Goal: Task Accomplishment & Management: Manage account settings

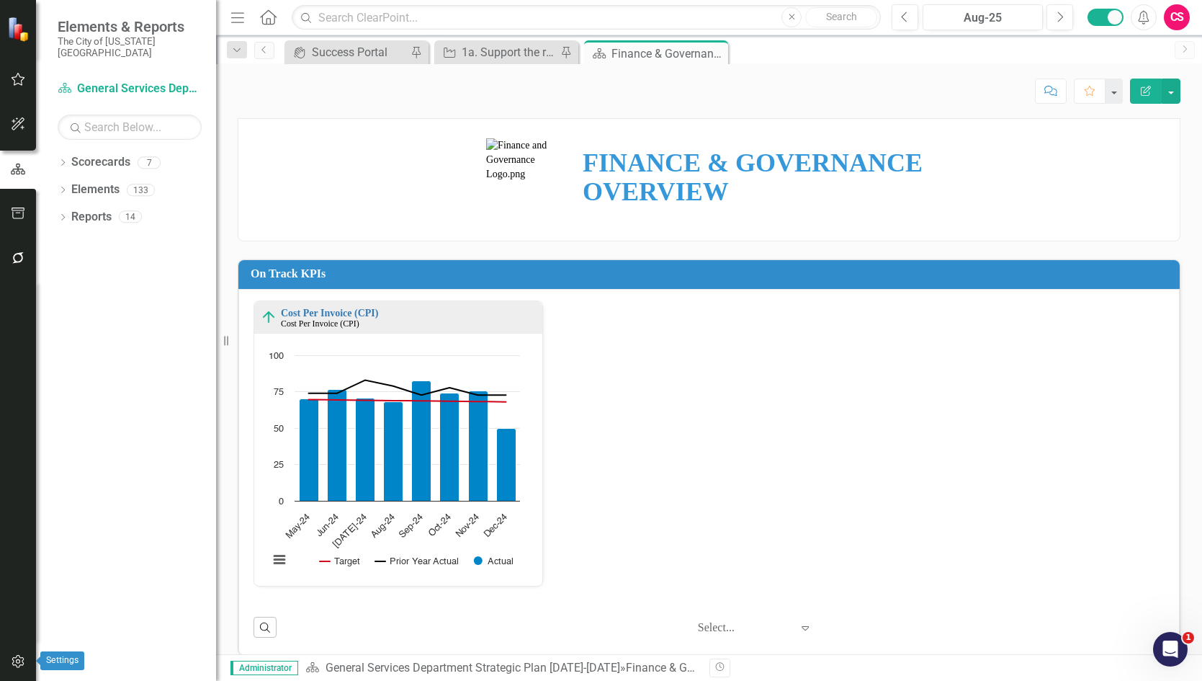
click at [19, 655] on button "button" at bounding box center [18, 662] width 32 height 30
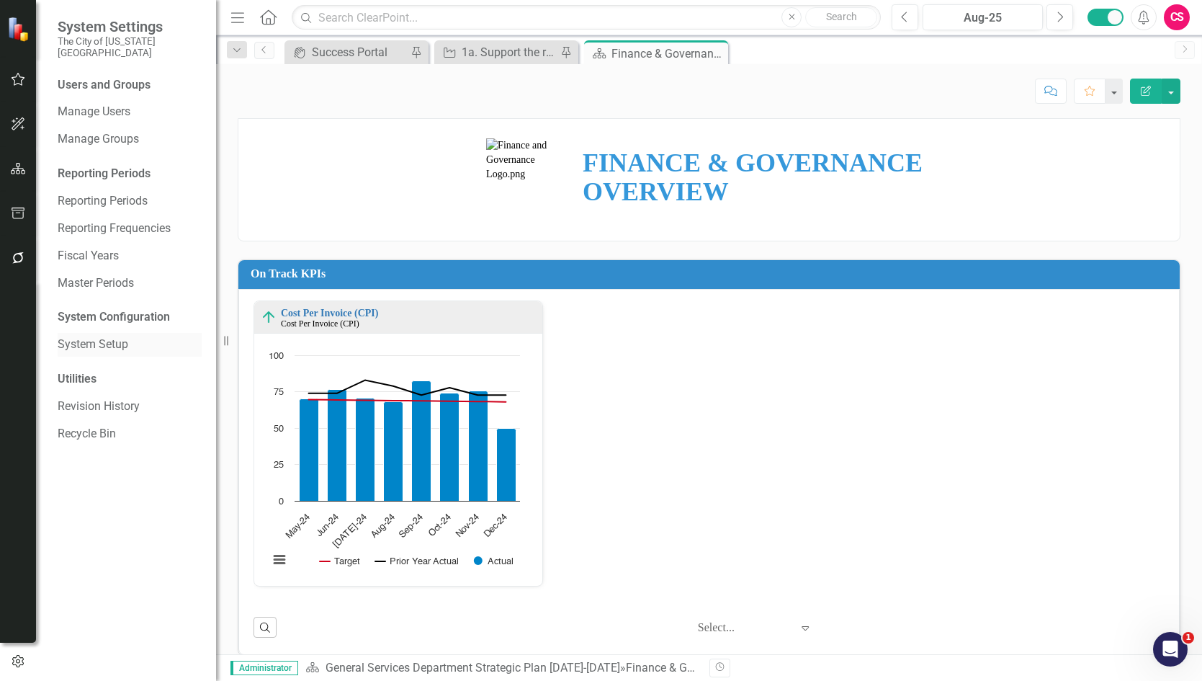
click at [124, 336] on link "System Setup" at bounding box center [130, 344] width 144 height 17
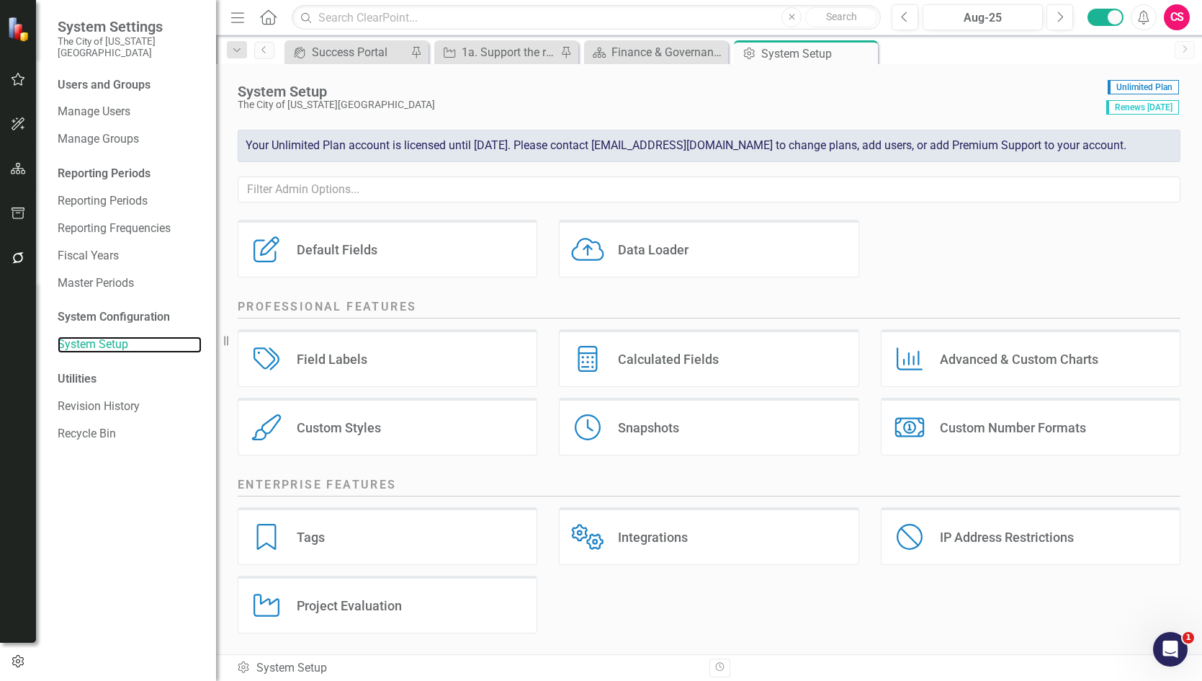
scroll to position [171, 0]
click at [371, 604] on div "Project Evaluation" at bounding box center [349, 604] width 105 height 17
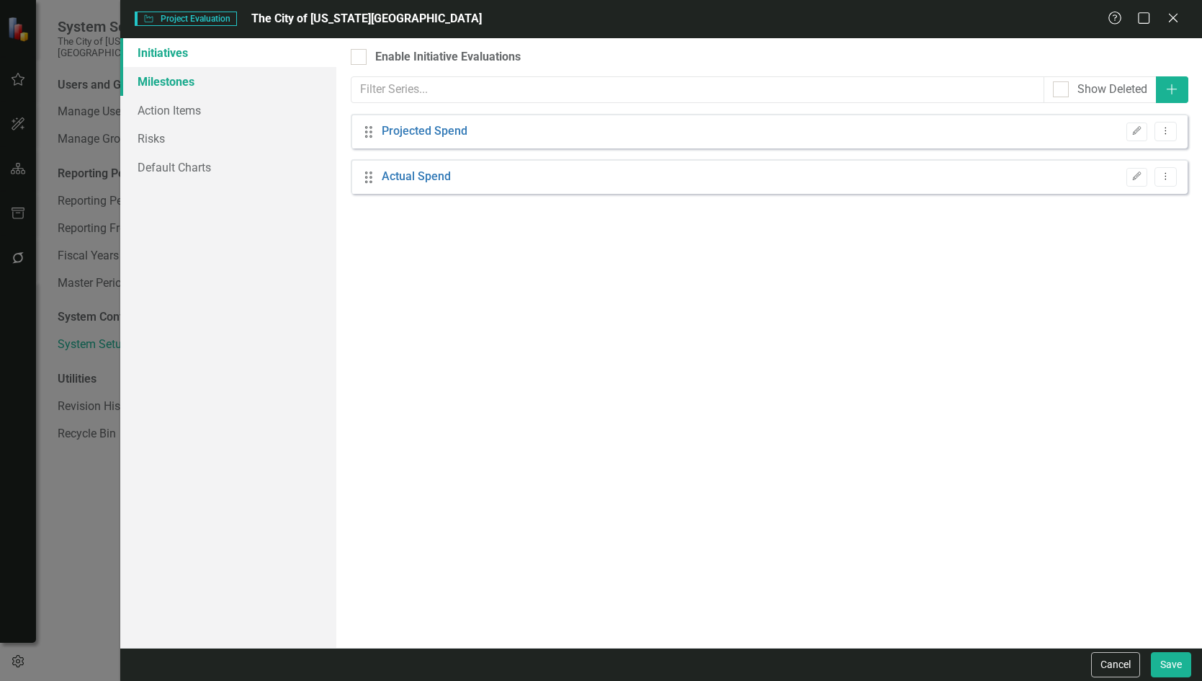
click at [200, 80] on link "Milestones" at bounding box center [228, 81] width 216 height 29
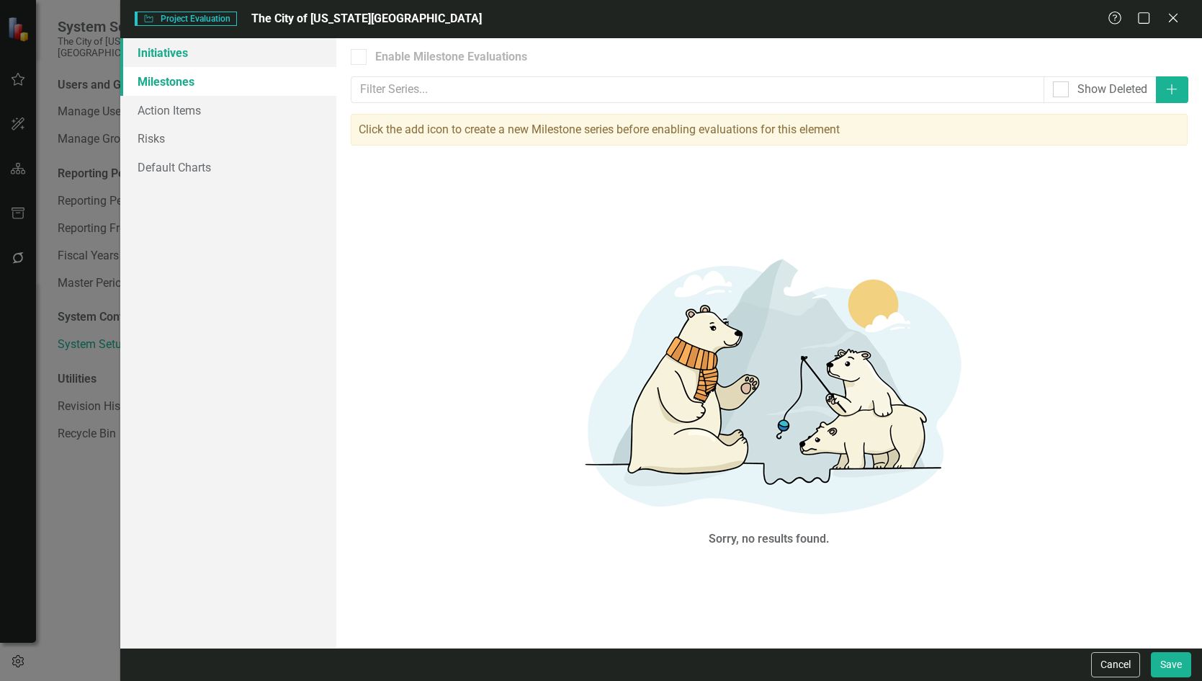
click at [185, 55] on link "Initiatives" at bounding box center [228, 52] width 216 height 29
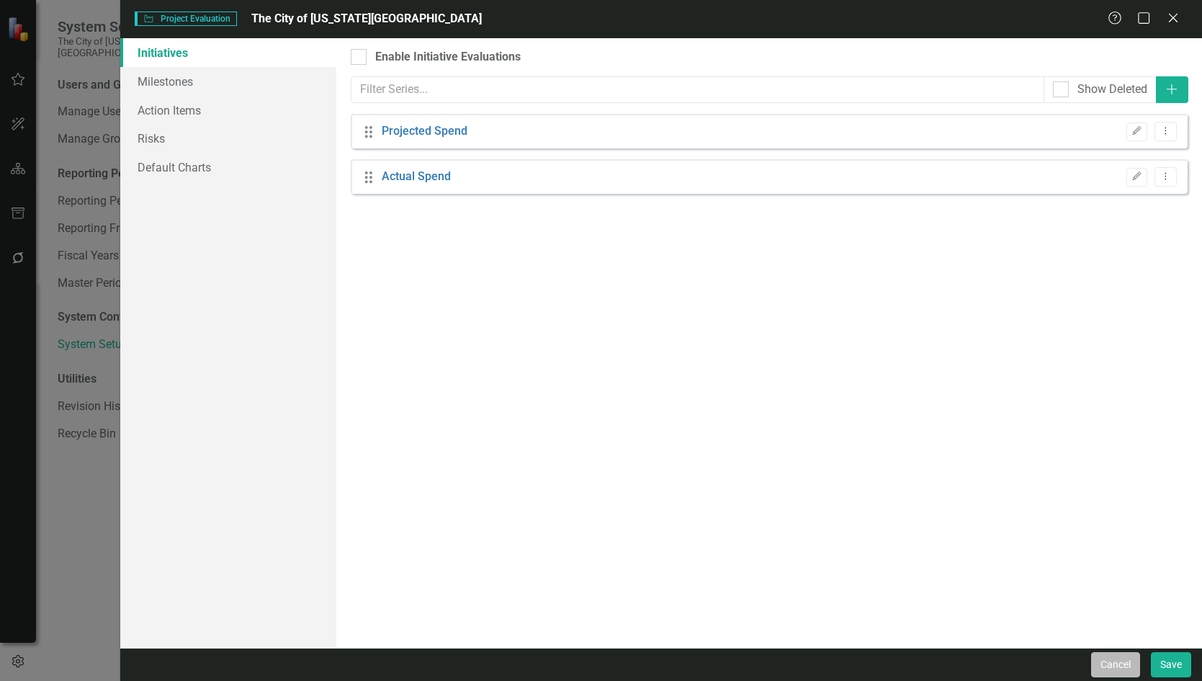
click at [1109, 662] on button "Cancel" at bounding box center [1115, 664] width 49 height 25
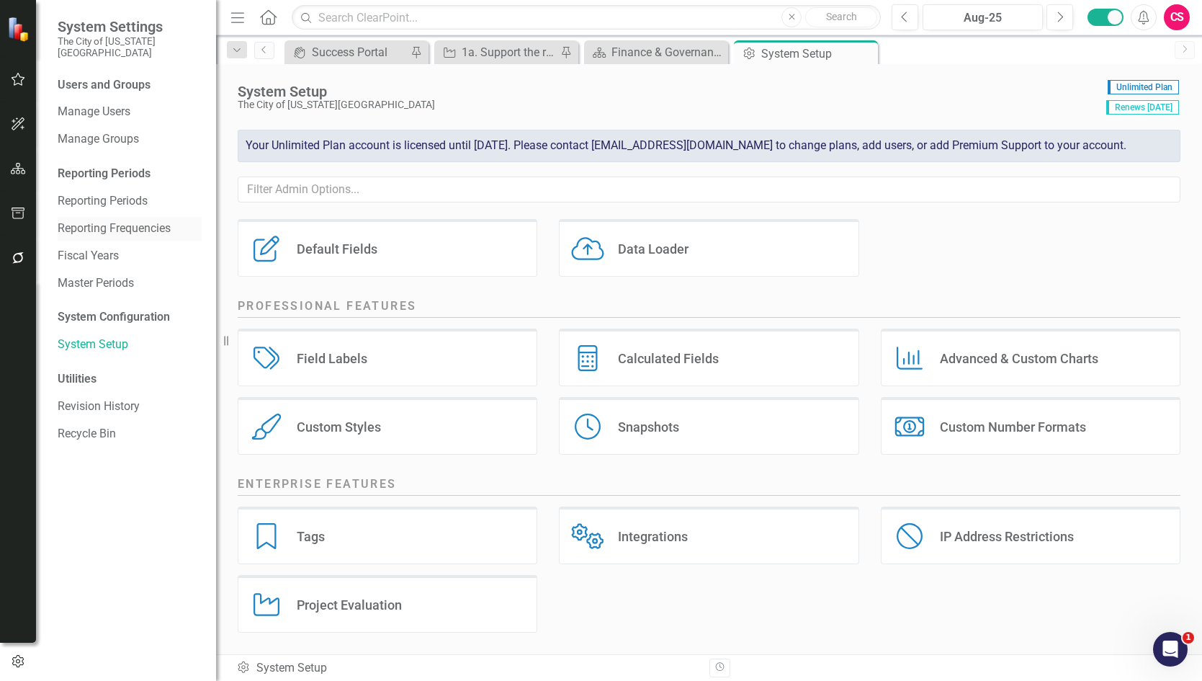
click at [122, 220] on link "Reporting Frequencies" at bounding box center [130, 228] width 144 height 17
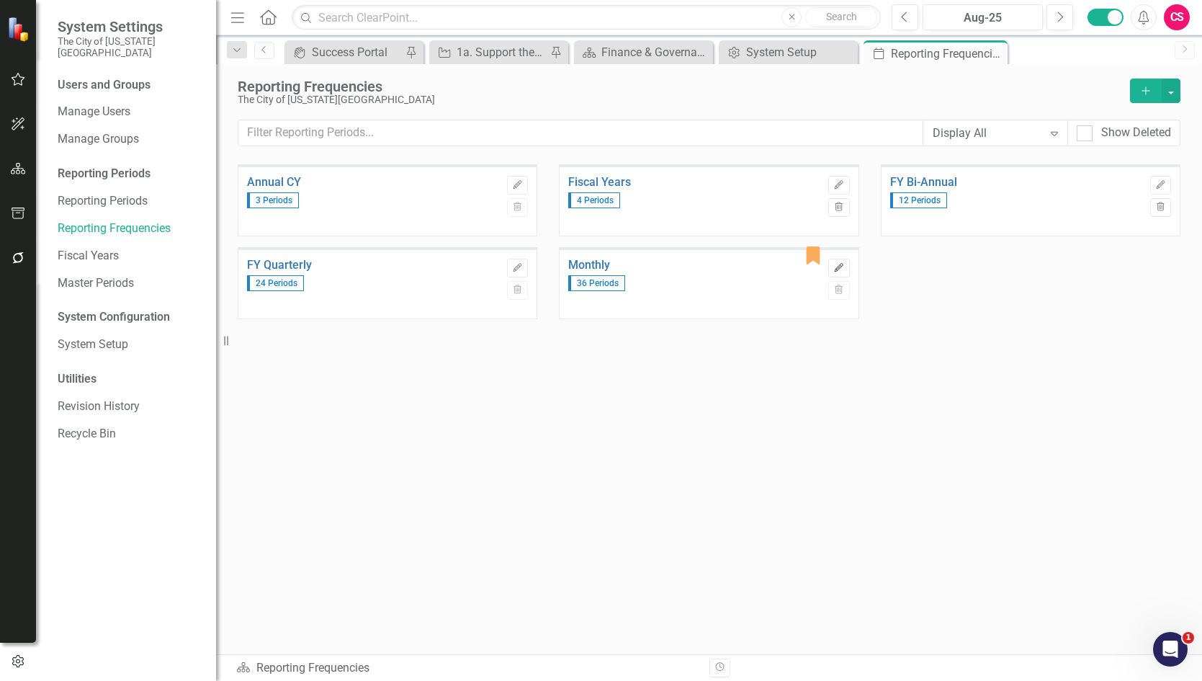
click at [836, 267] on icon "Edit" at bounding box center [838, 268] width 11 height 9
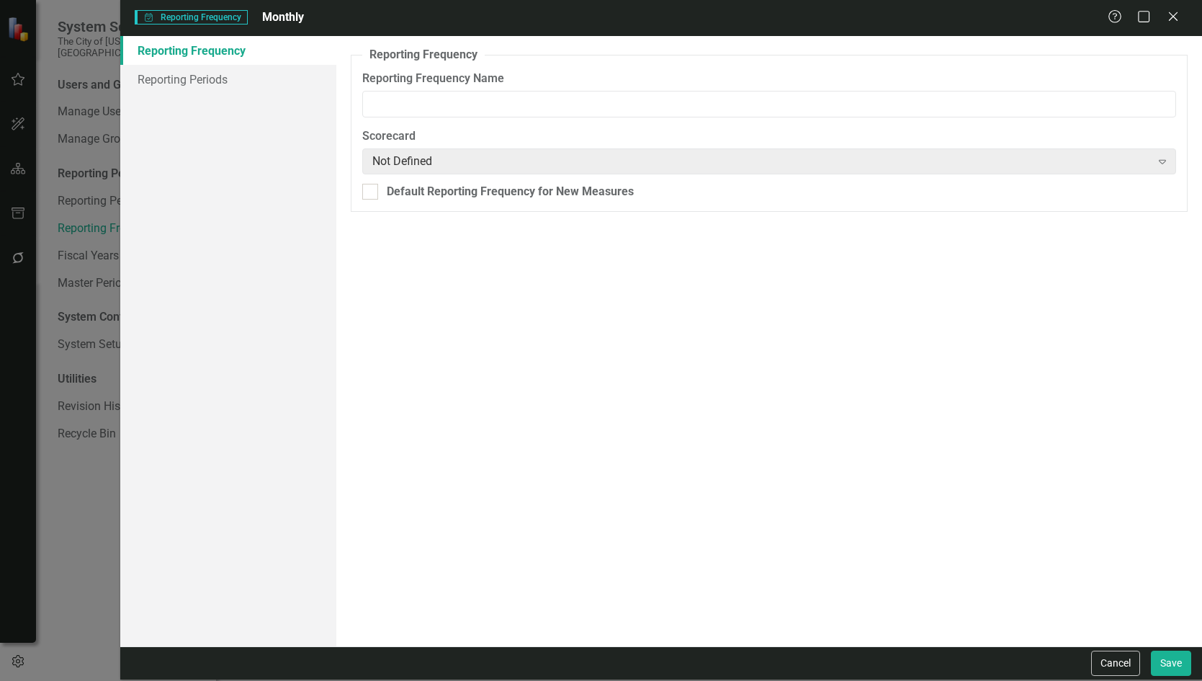
type input "Monthly"
checkbox input "true"
click at [201, 73] on link "Reporting Periods" at bounding box center [228, 79] width 216 height 29
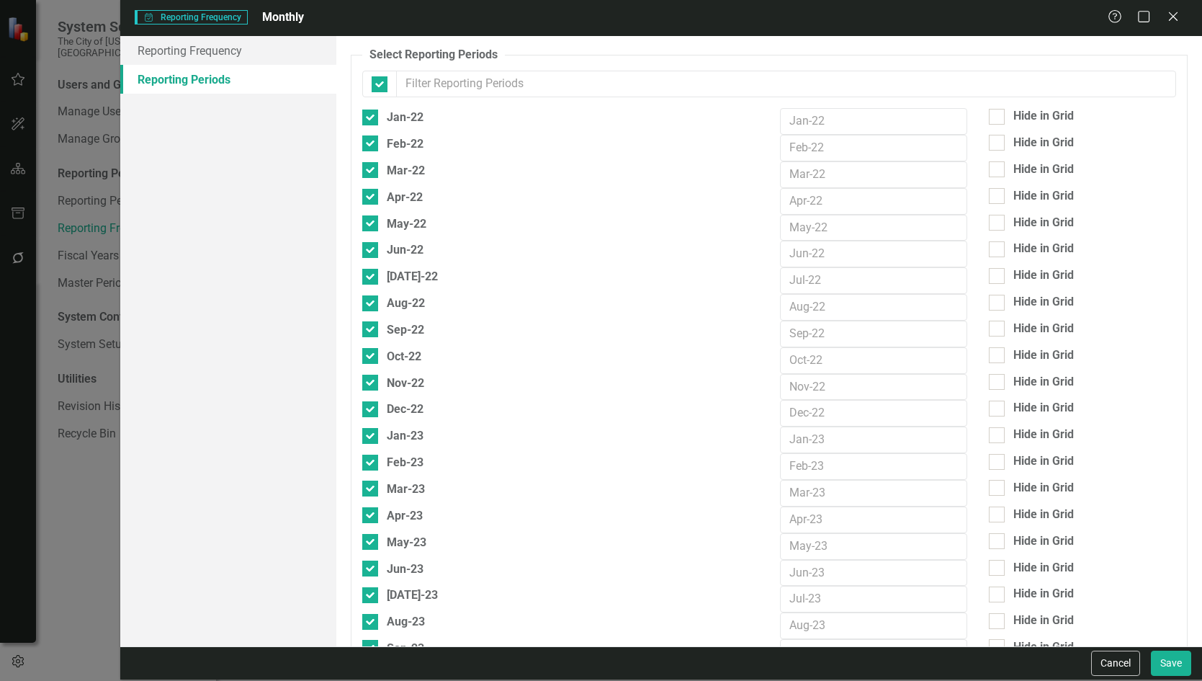
checkbox input "false"
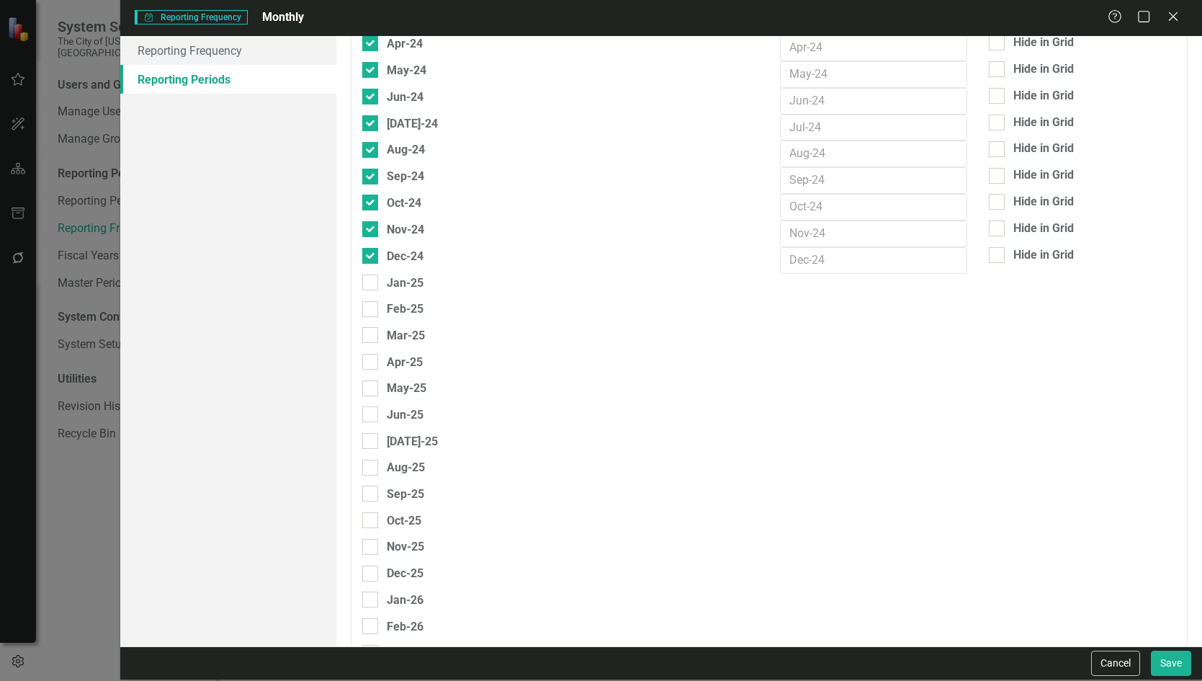
scroll to position [792, 0]
click at [1110, 660] on button "Cancel" at bounding box center [1115, 662] width 49 height 25
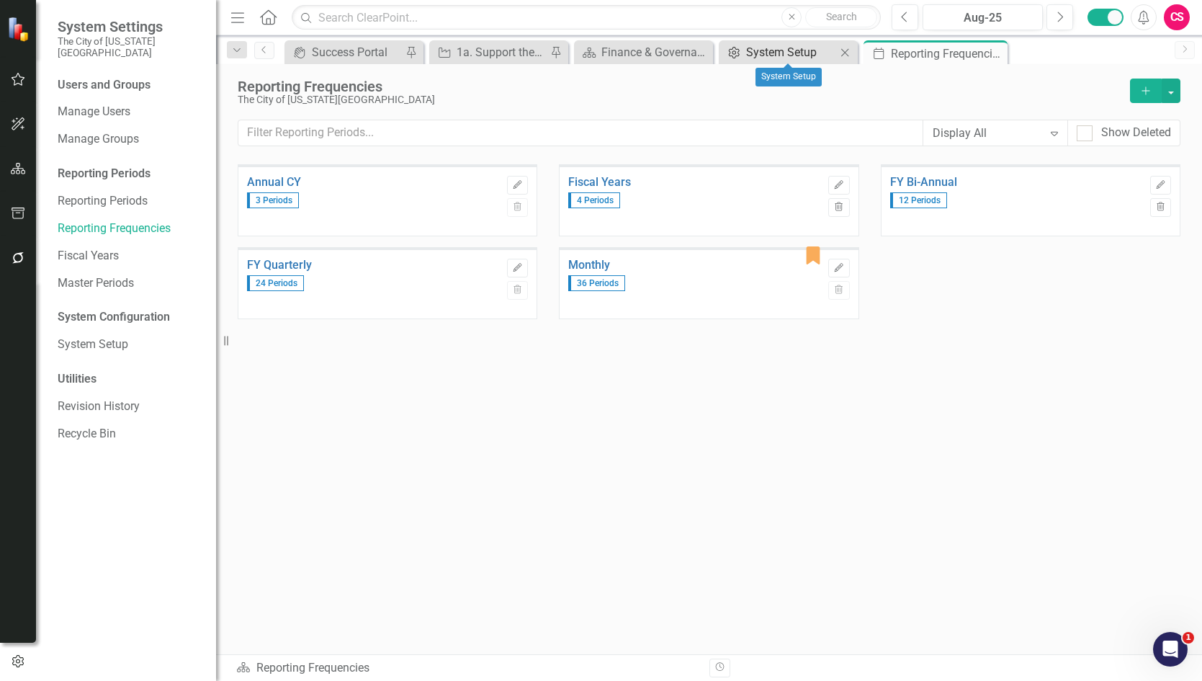
click at [759, 49] on div "System Setup" at bounding box center [791, 52] width 90 height 18
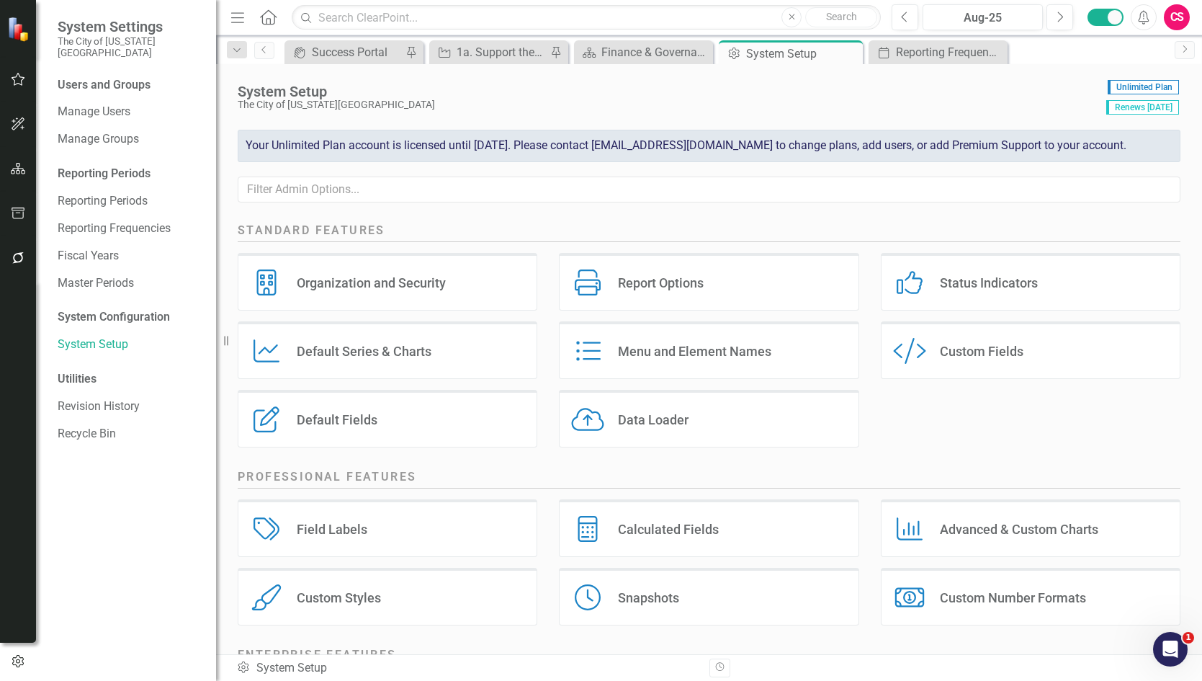
scroll to position [171, 0]
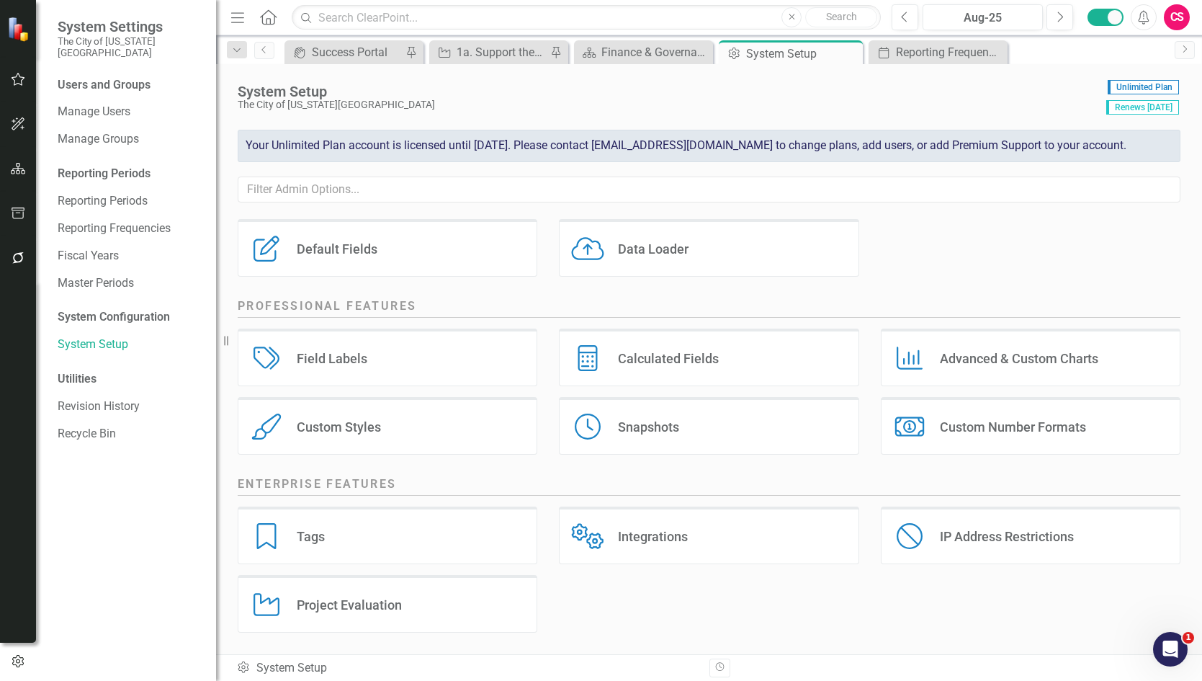
click at [323, 612] on div "Project Evaluation" at bounding box center [349, 604] width 105 height 17
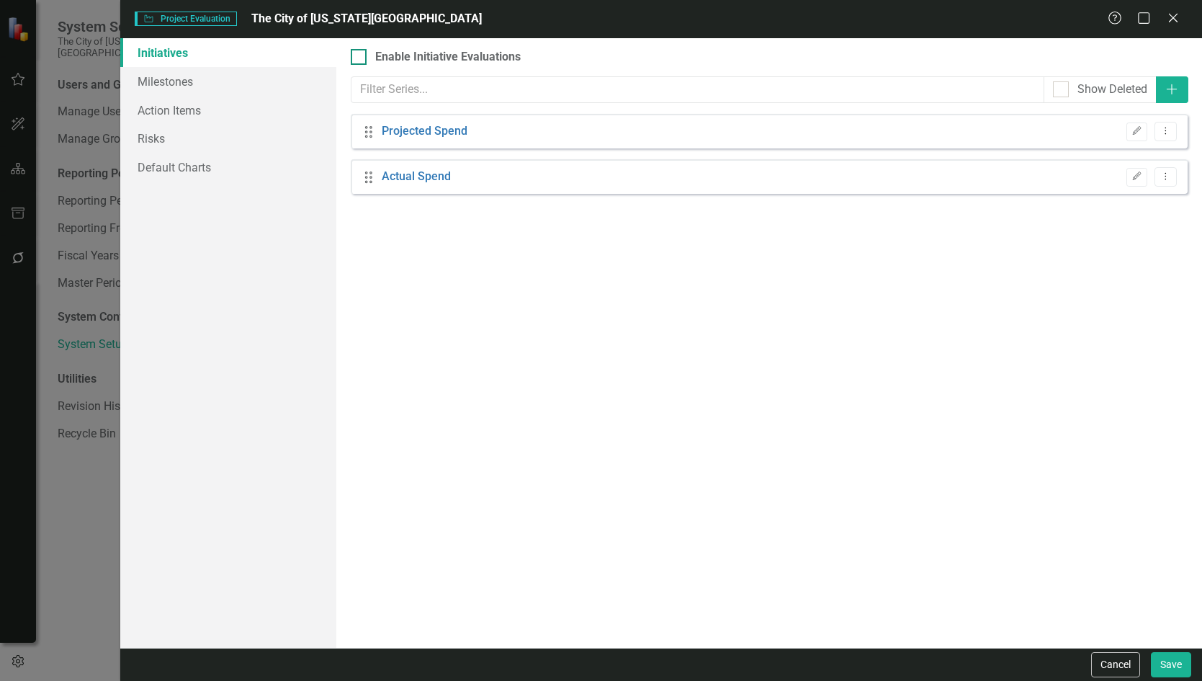
click at [364, 57] on div at bounding box center [359, 57] width 16 height 16
click at [360, 57] on input "Enable Initiative Evaluations" at bounding box center [355, 53] width 9 height 9
checkbox input "true"
click at [1169, 661] on button "Save" at bounding box center [1171, 664] width 40 height 25
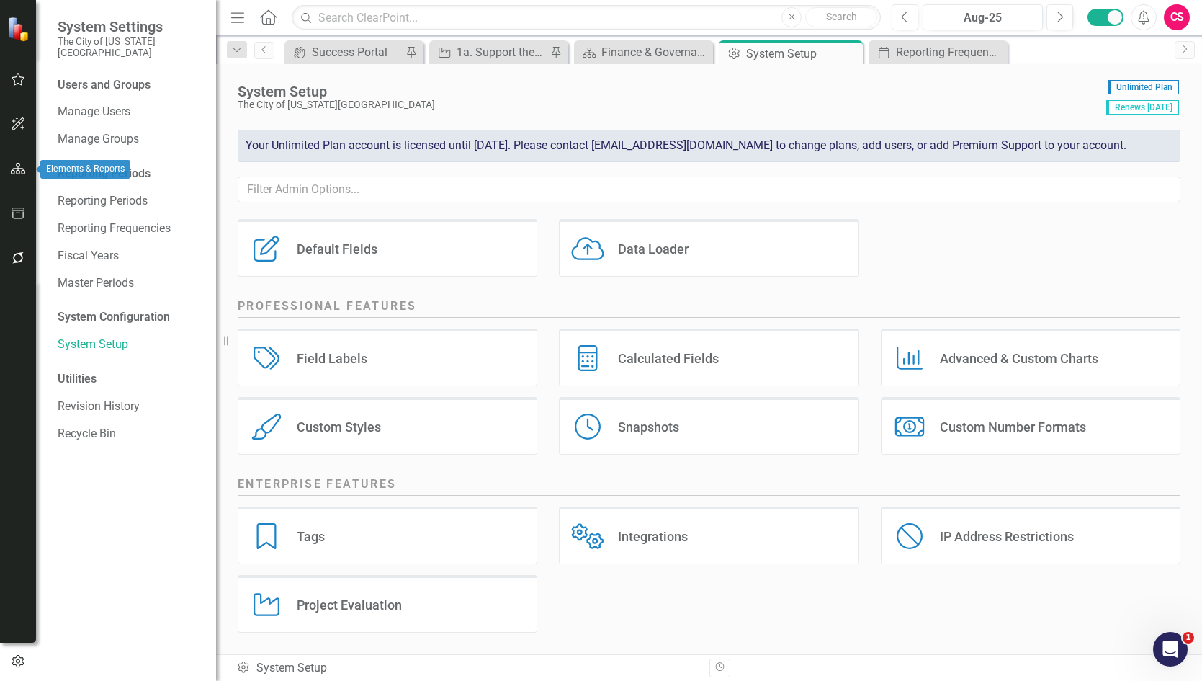
click at [12, 172] on icon "button" at bounding box center [18, 169] width 15 height 12
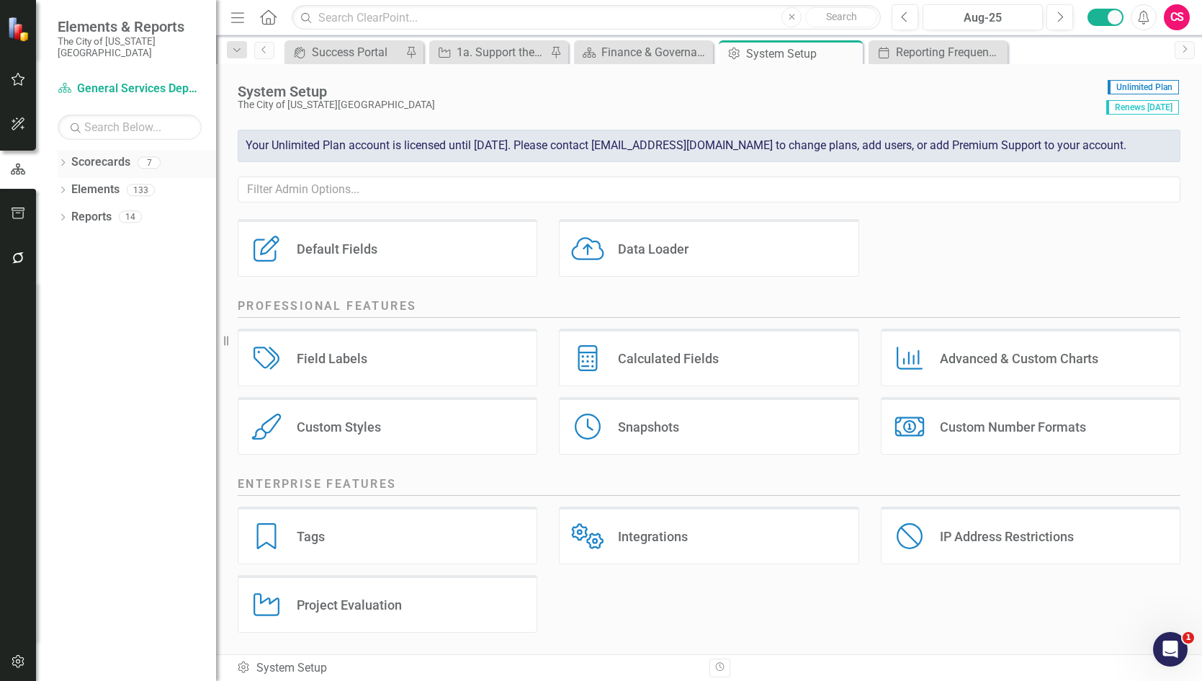
click at [99, 154] on link "Scorecards" at bounding box center [100, 162] width 59 height 17
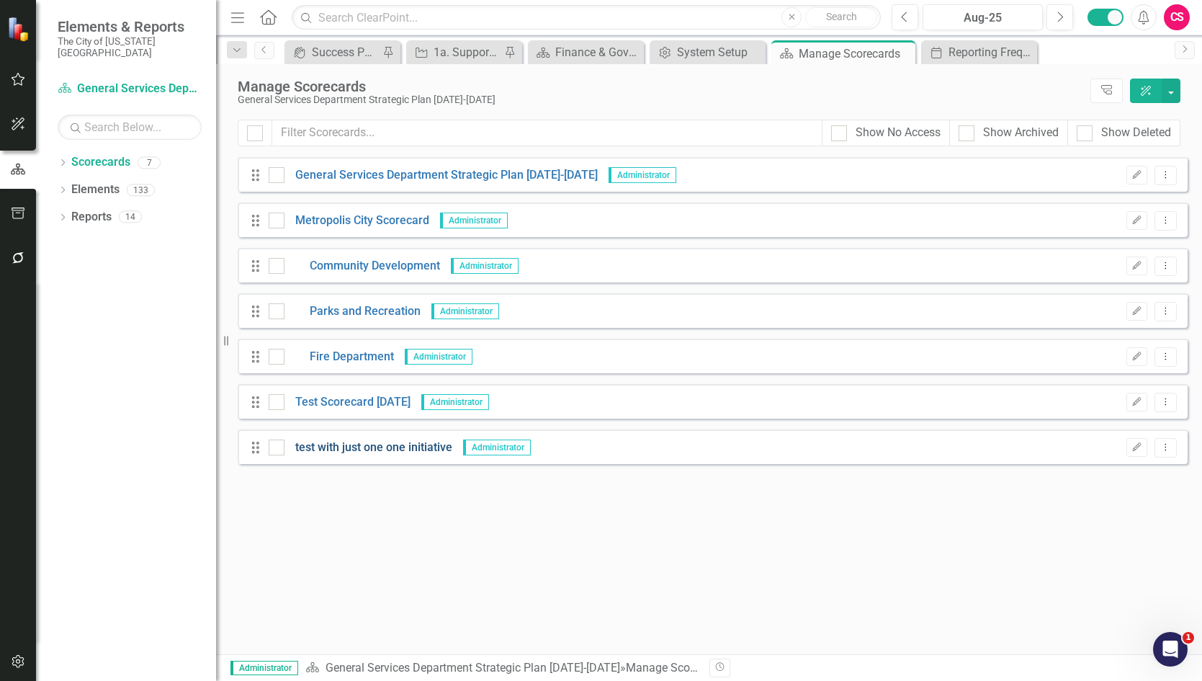
click at [370, 445] on link "test with just one one initiative" at bounding box center [369, 447] width 168 height 17
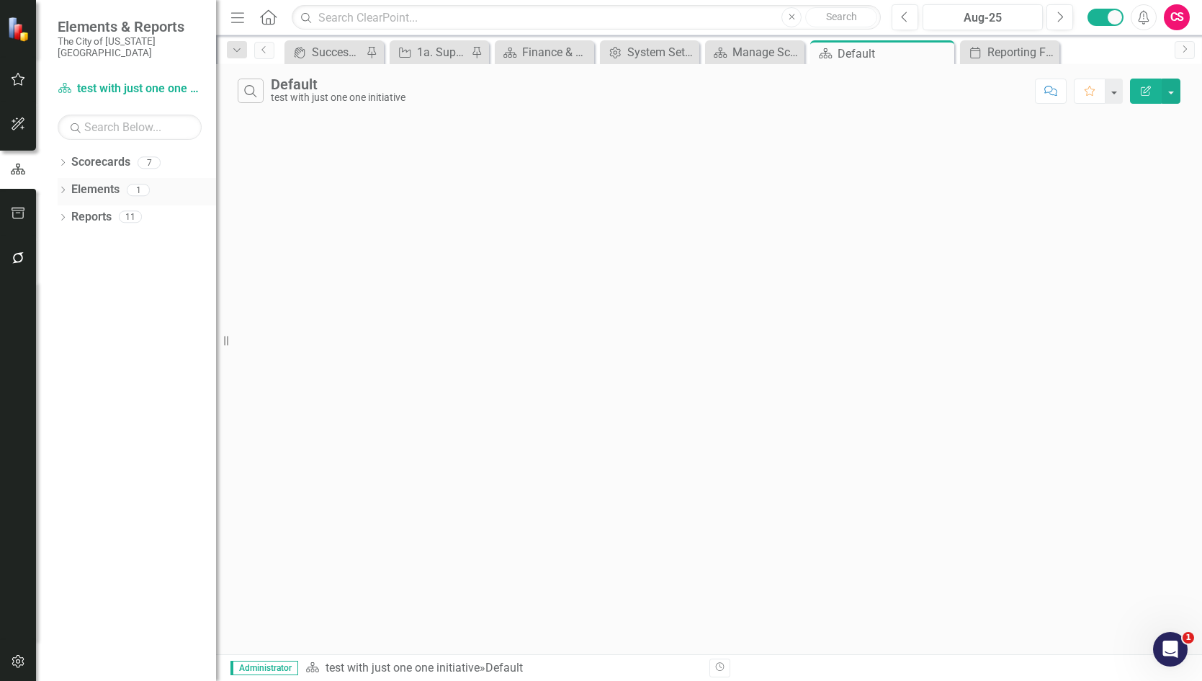
click at [93, 182] on link "Elements" at bounding box center [95, 190] width 48 height 17
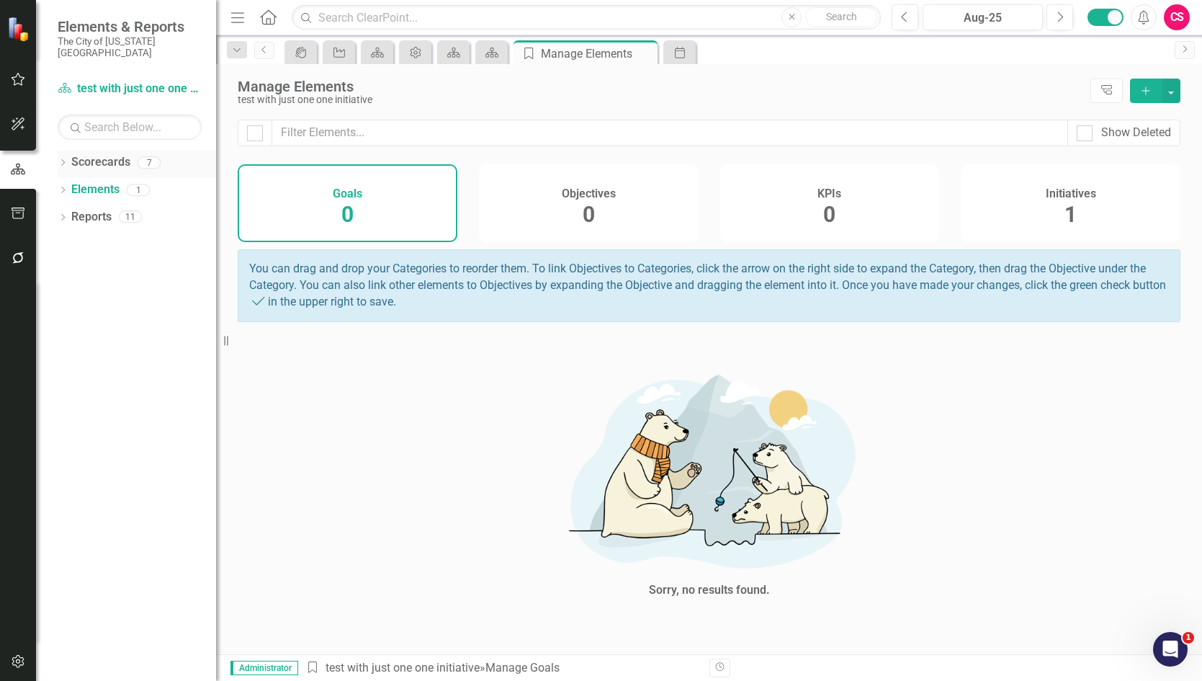
click at [91, 154] on link "Scorecards" at bounding box center [100, 162] width 59 height 17
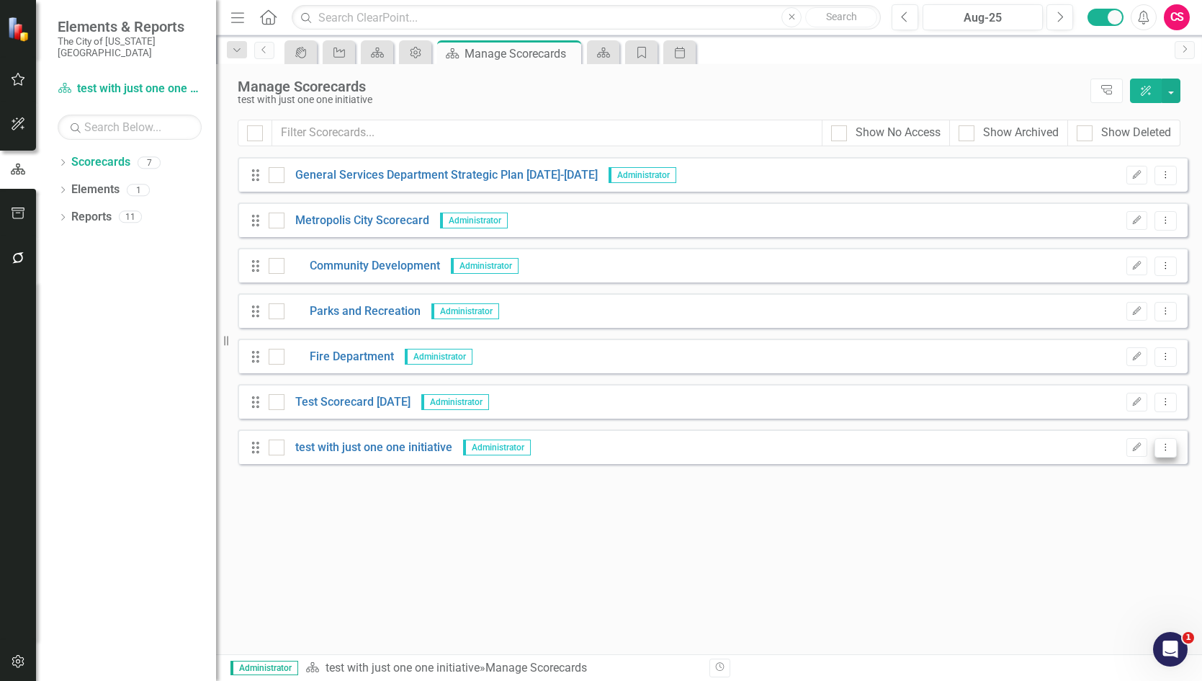
click at [1168, 445] on icon "Dropdown Menu" at bounding box center [1166, 446] width 12 height 9
click at [1118, 499] on link "Copy Duplicate Scorecard" at bounding box center [1096, 498] width 159 height 27
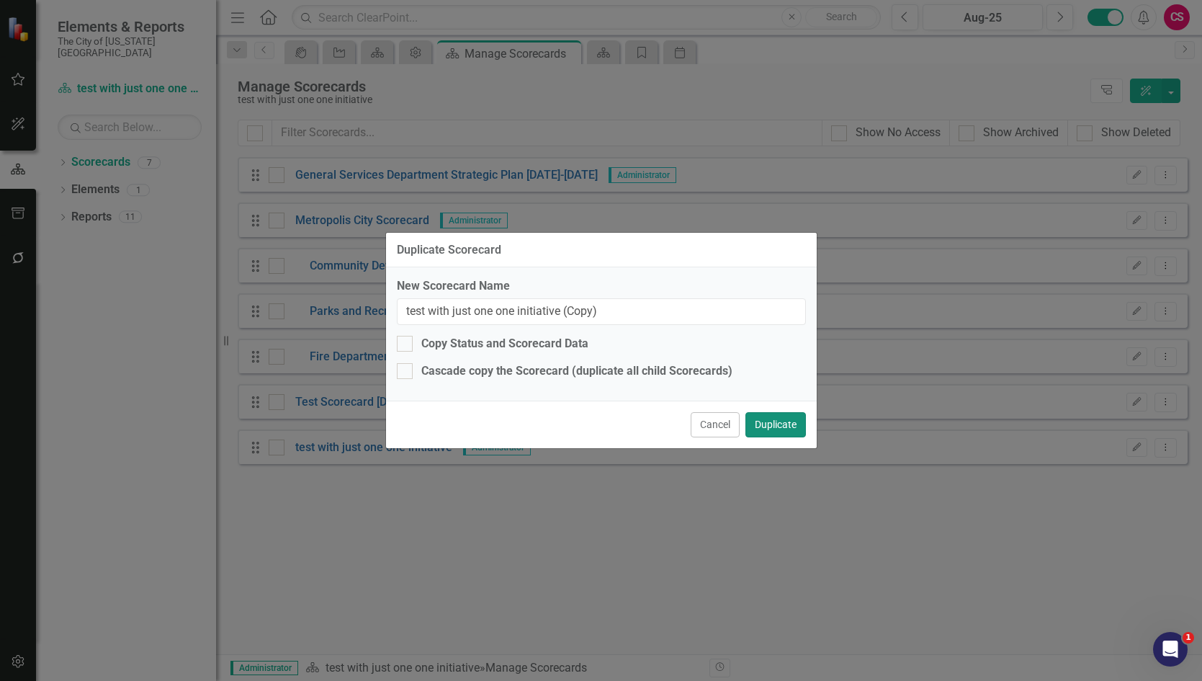
click at [768, 424] on button "Duplicate" at bounding box center [776, 424] width 61 height 25
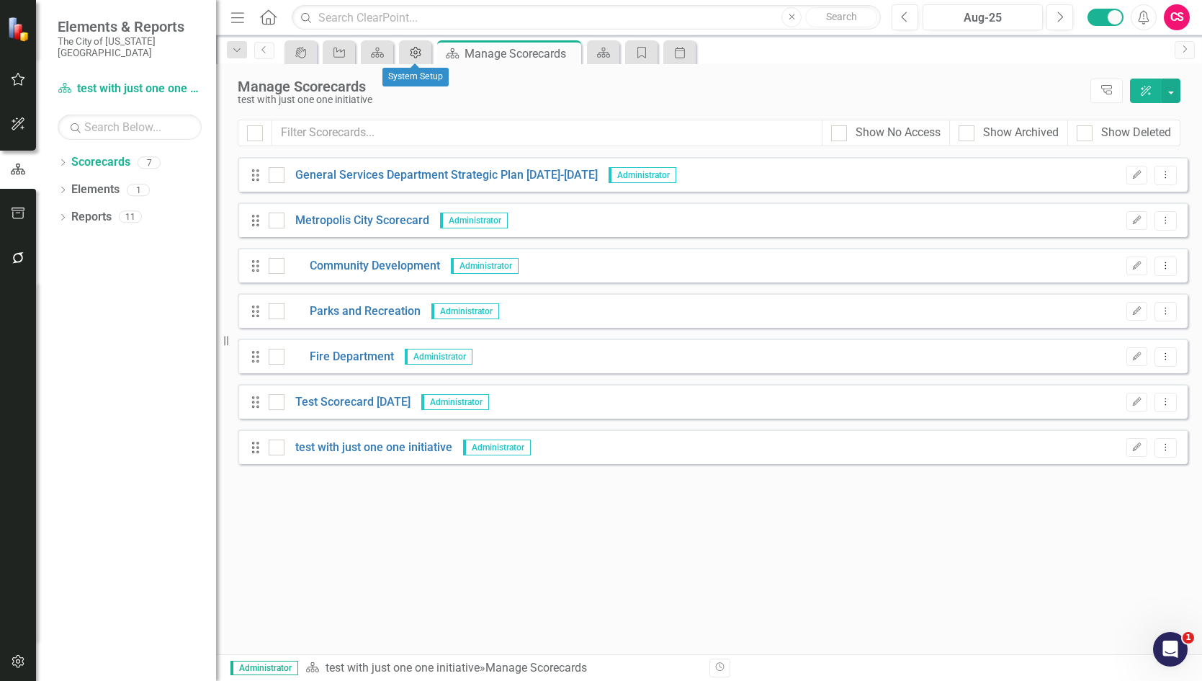
click at [411, 48] on icon "Admin Options" at bounding box center [415, 53] width 14 height 12
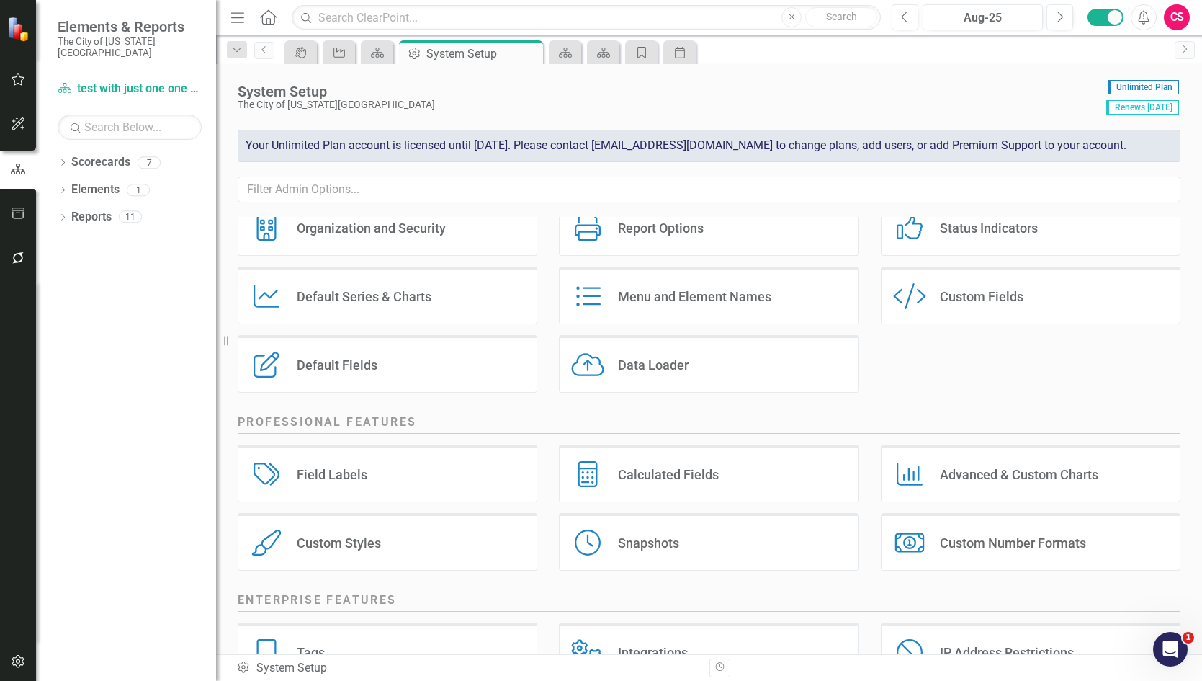
scroll to position [171, 0]
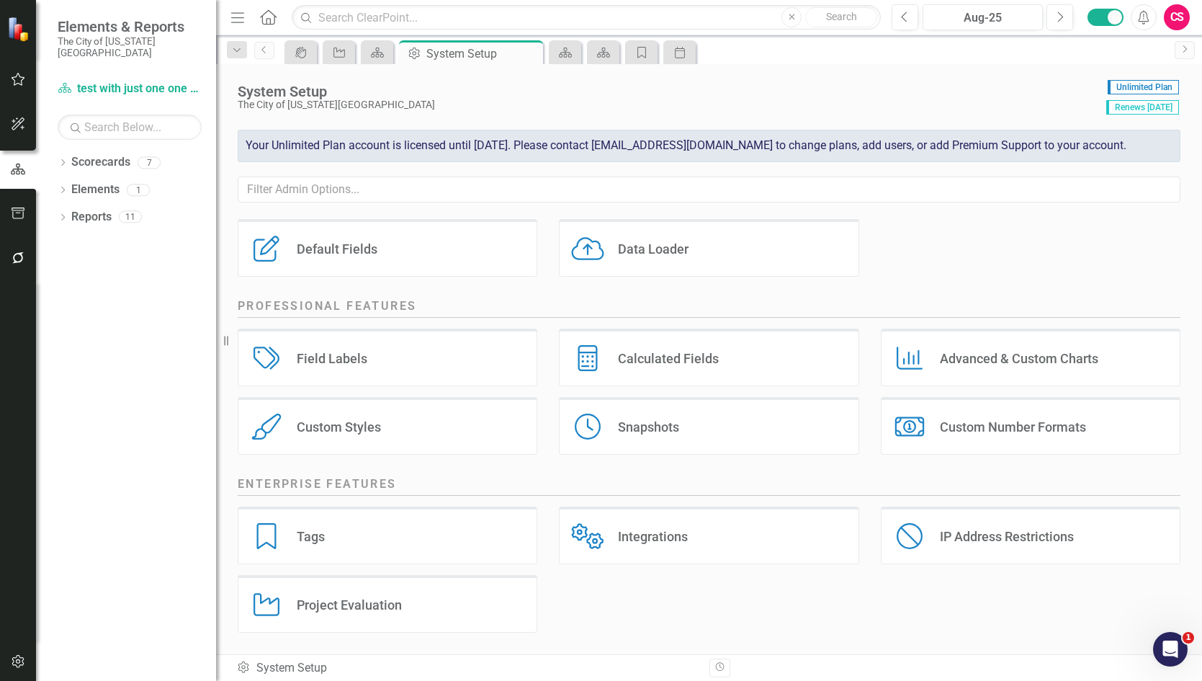
click at [325, 606] on div "Project Evaluation" at bounding box center [349, 604] width 105 height 17
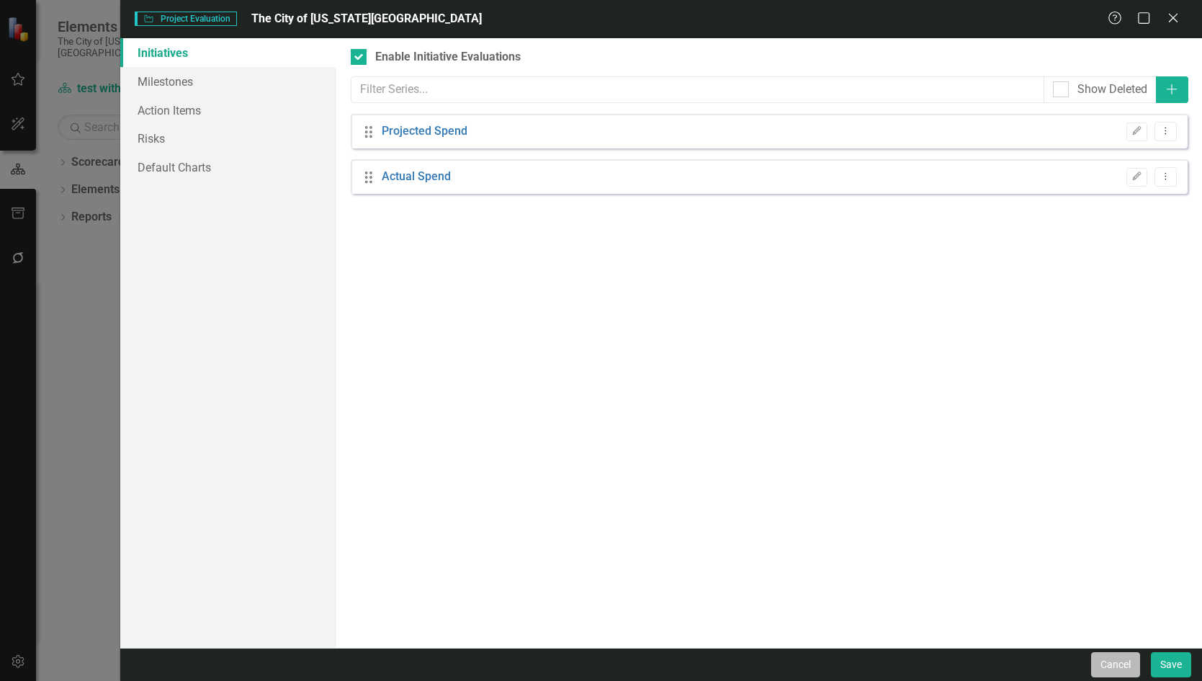
click at [1118, 657] on button "Cancel" at bounding box center [1115, 664] width 49 height 25
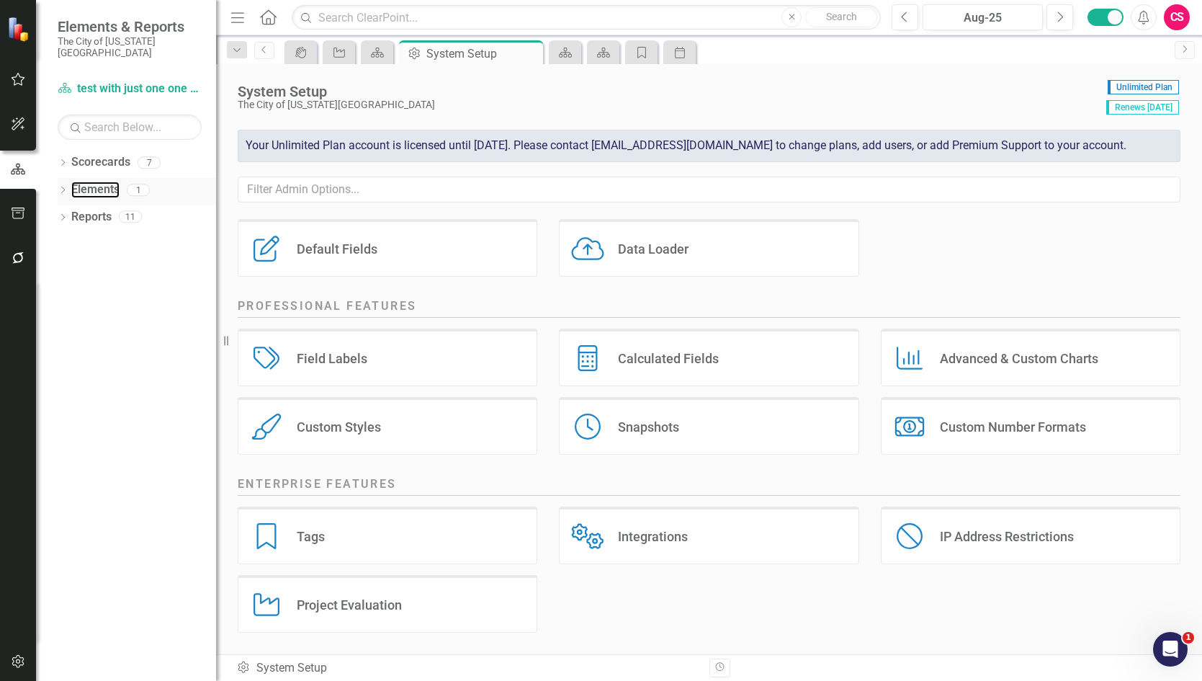
drag, startPoint x: 102, startPoint y: 178, endPoint x: 147, endPoint y: 173, distance: 45.7
click at [101, 182] on link "Elements" at bounding box center [95, 190] width 48 height 17
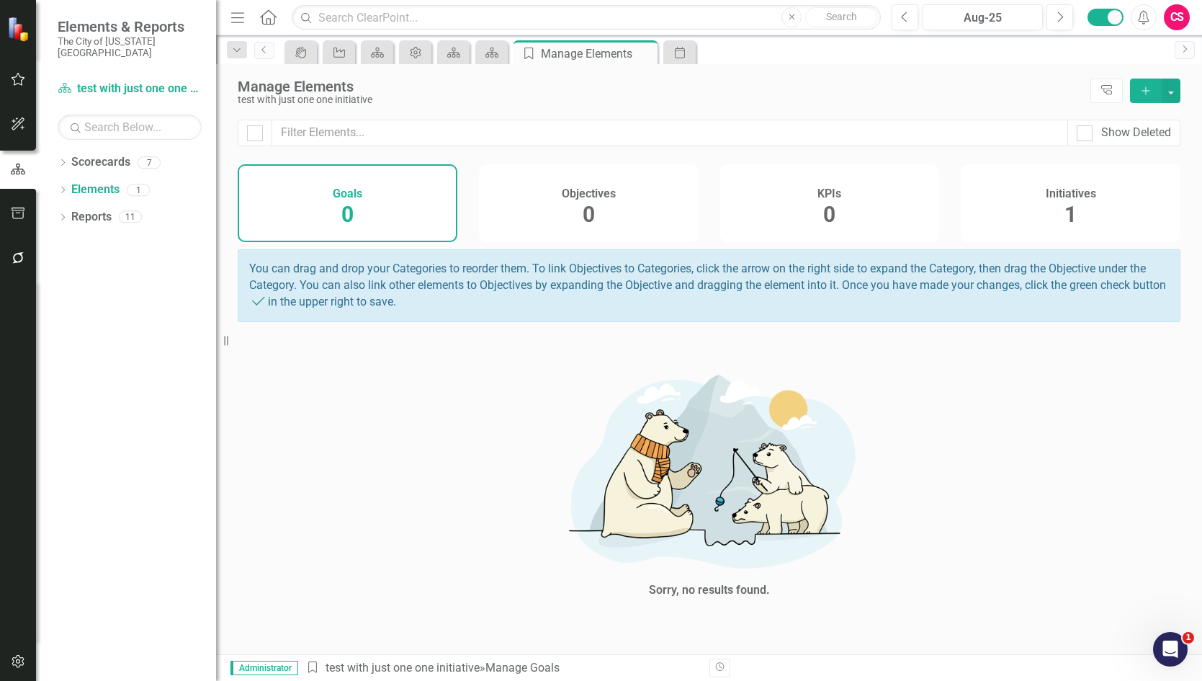
click at [1083, 194] on h4 "Initiatives" at bounding box center [1071, 193] width 50 height 13
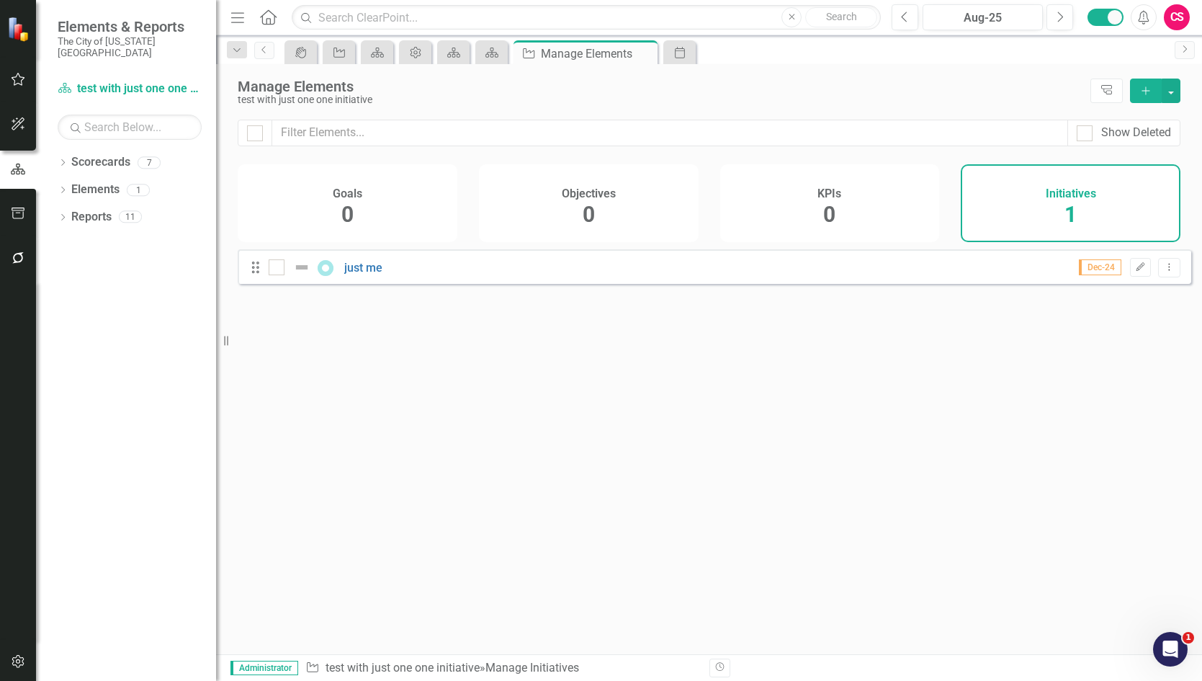
click at [1154, 86] on button "Add" at bounding box center [1146, 91] width 32 height 24
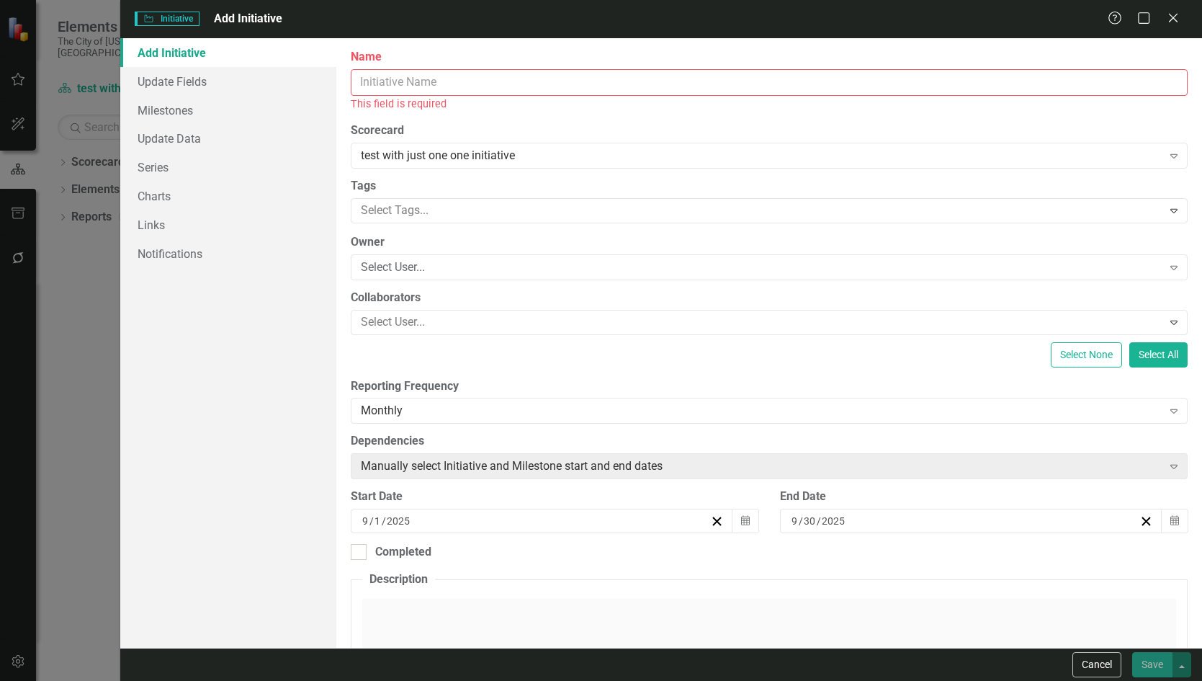
click at [570, 90] on input "Name" at bounding box center [769, 82] width 837 height 27
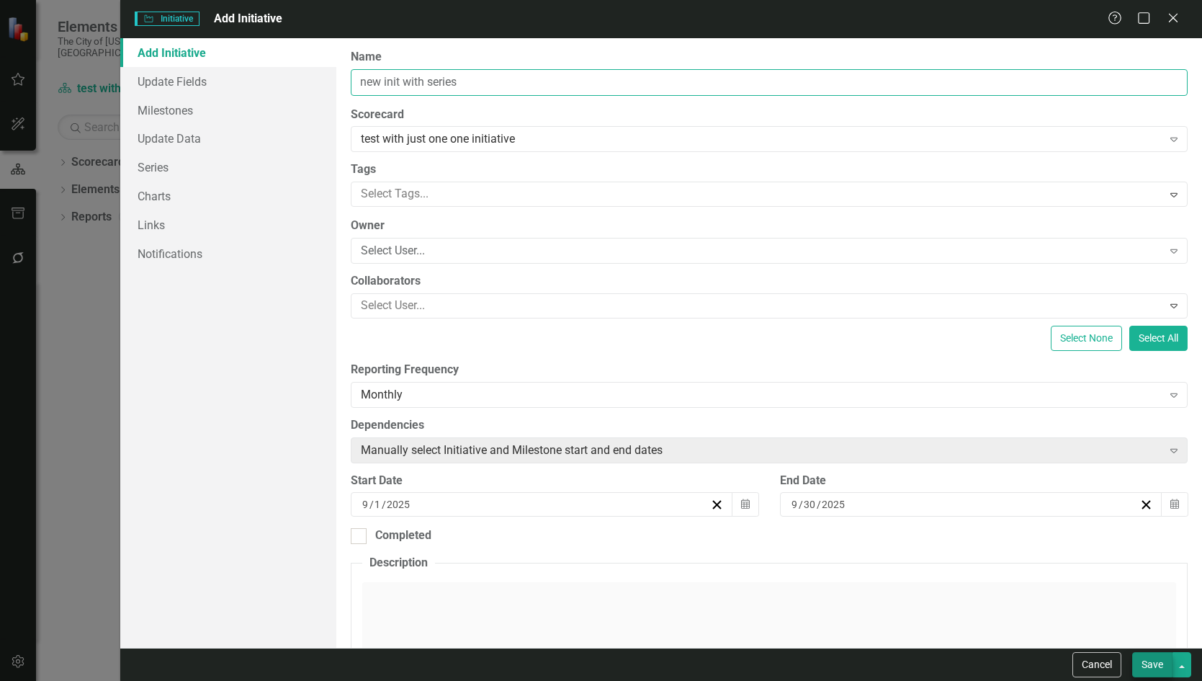
type input "new init with series"
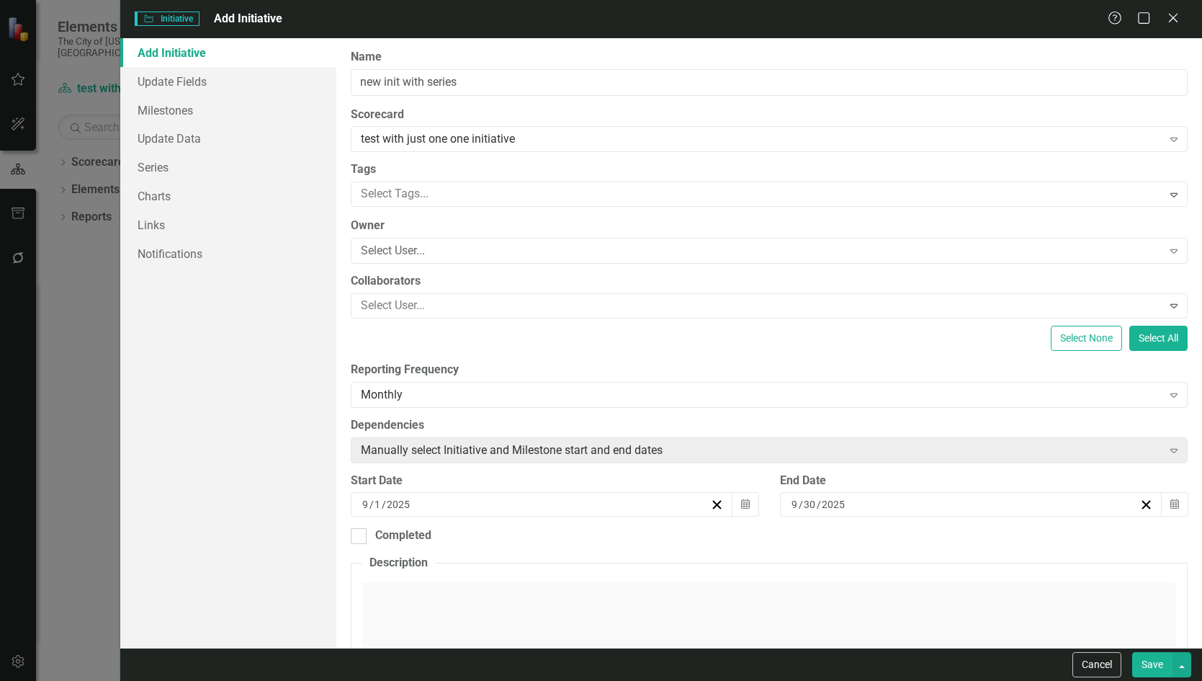
click at [1151, 660] on button "Save" at bounding box center [1152, 664] width 40 height 25
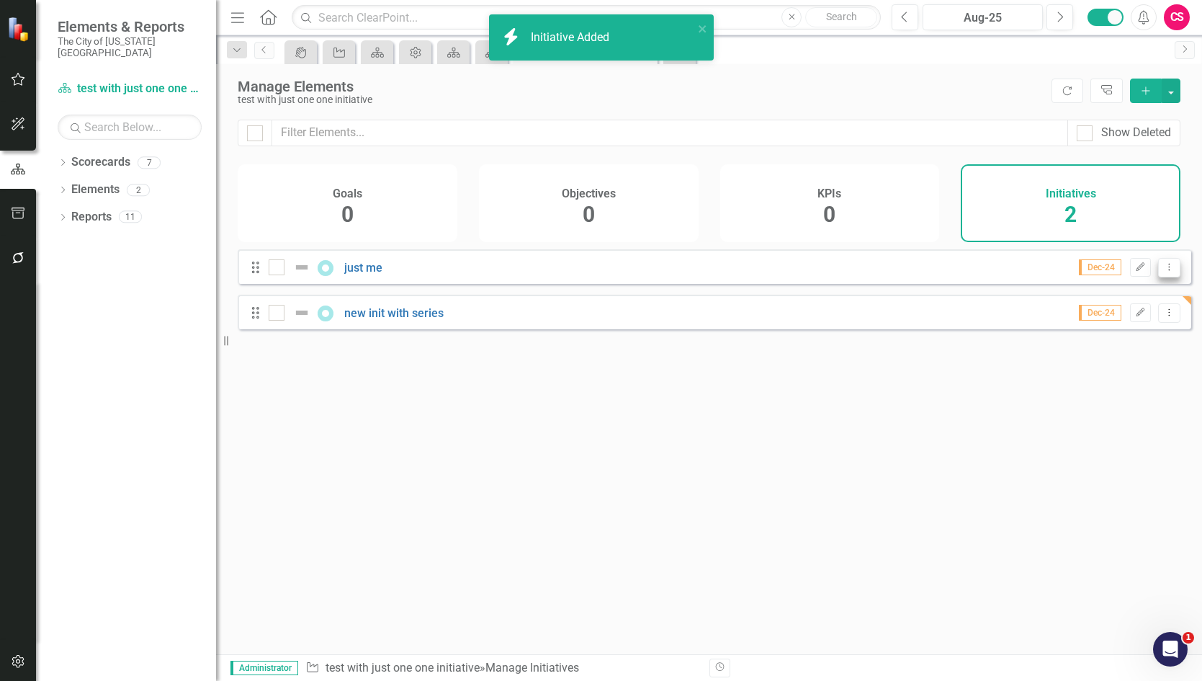
click at [1169, 270] on icon at bounding box center [1169, 266] width 1 height 7
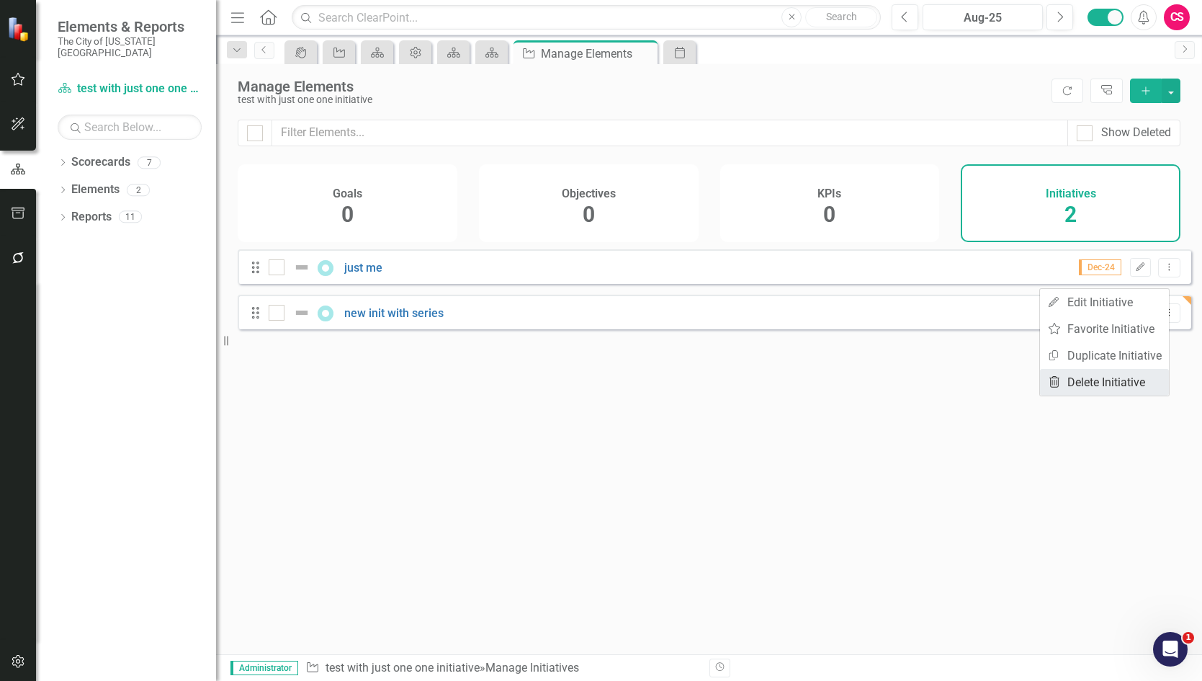
click at [1100, 377] on link "Trash Delete Initiative" at bounding box center [1104, 382] width 129 height 27
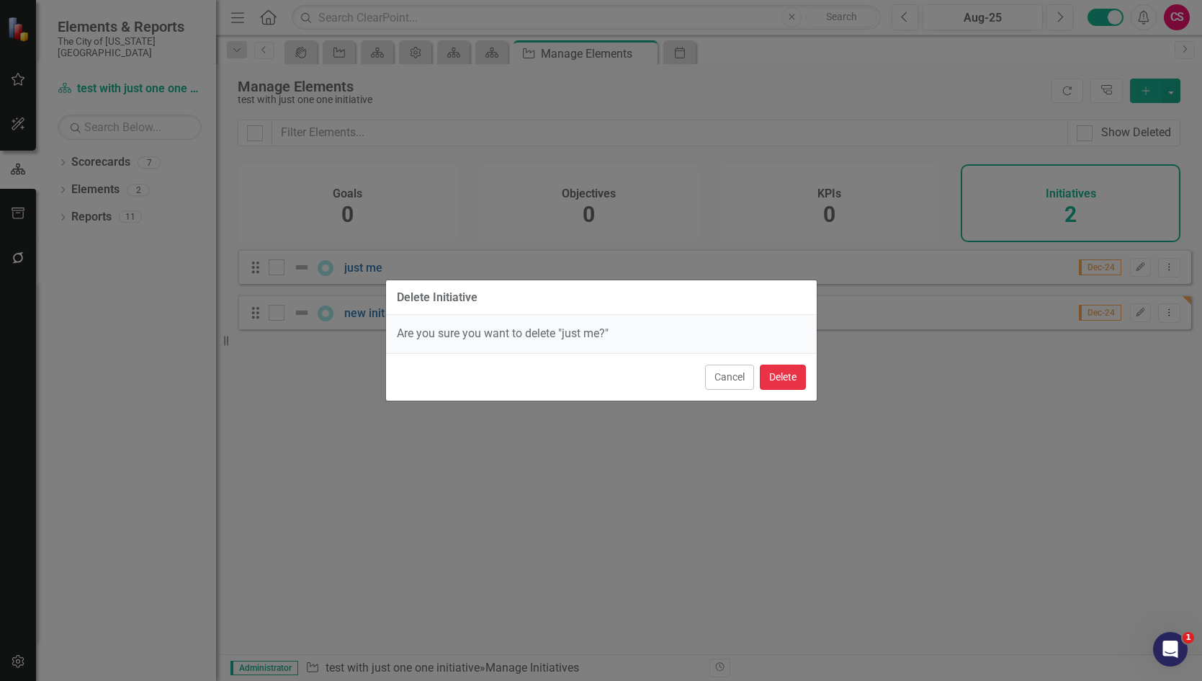
click at [784, 375] on button "Delete" at bounding box center [783, 376] width 46 height 25
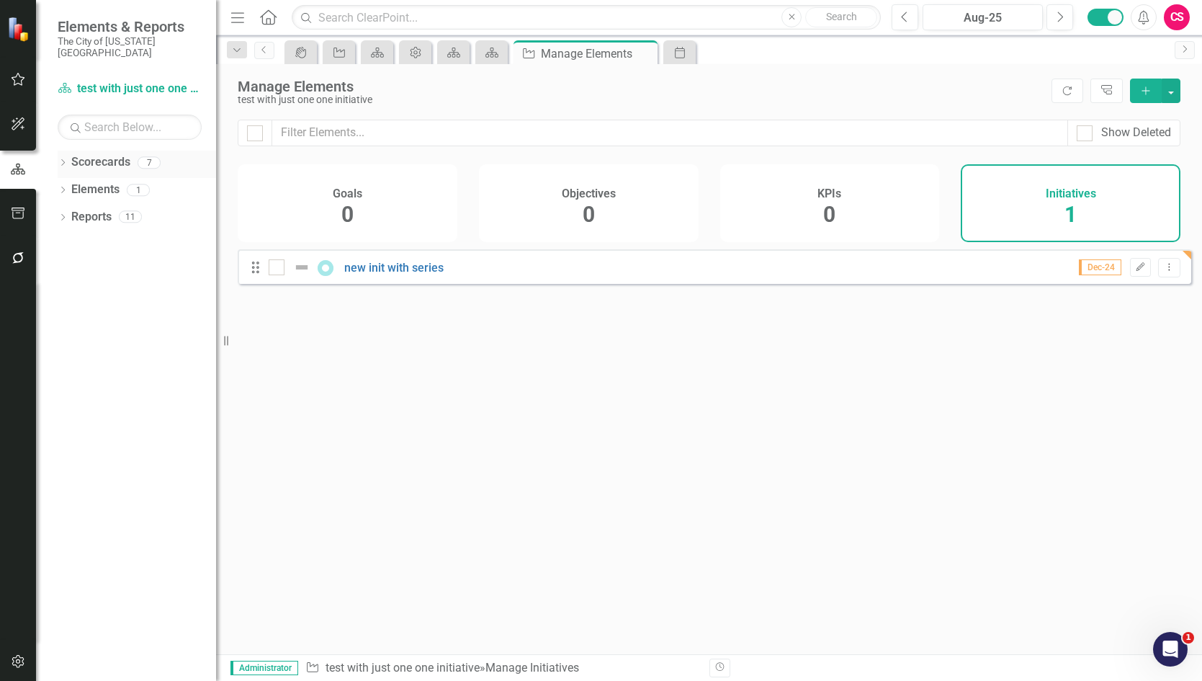
click at [95, 154] on link "Scorecards" at bounding box center [100, 162] width 59 height 17
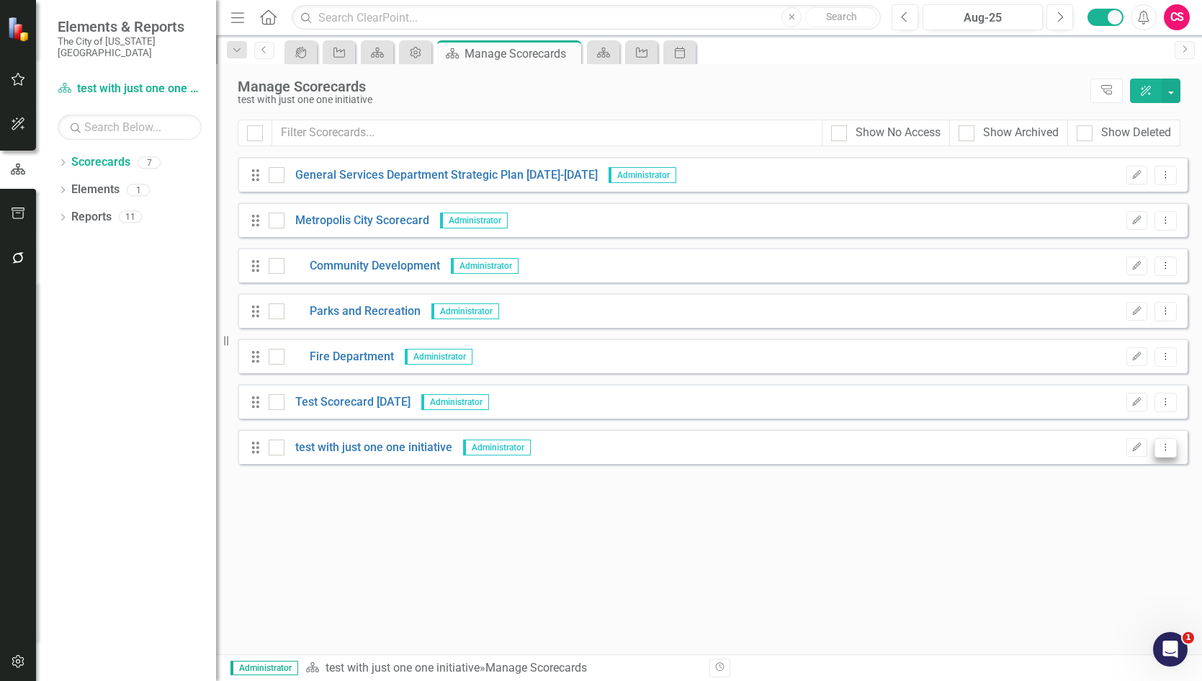
click at [1160, 448] on icon "Dropdown Menu" at bounding box center [1166, 446] width 12 height 9
click at [1106, 494] on link "Copy Duplicate Scorecard" at bounding box center [1096, 498] width 159 height 27
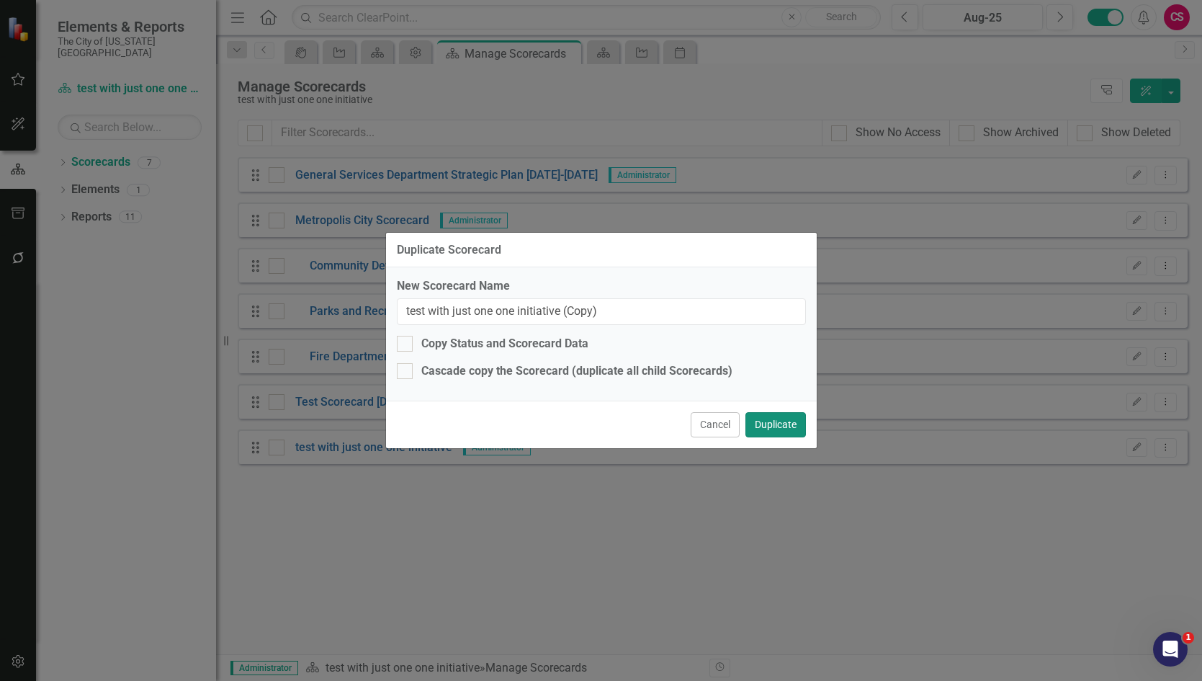
click at [773, 424] on button "Duplicate" at bounding box center [776, 424] width 61 height 25
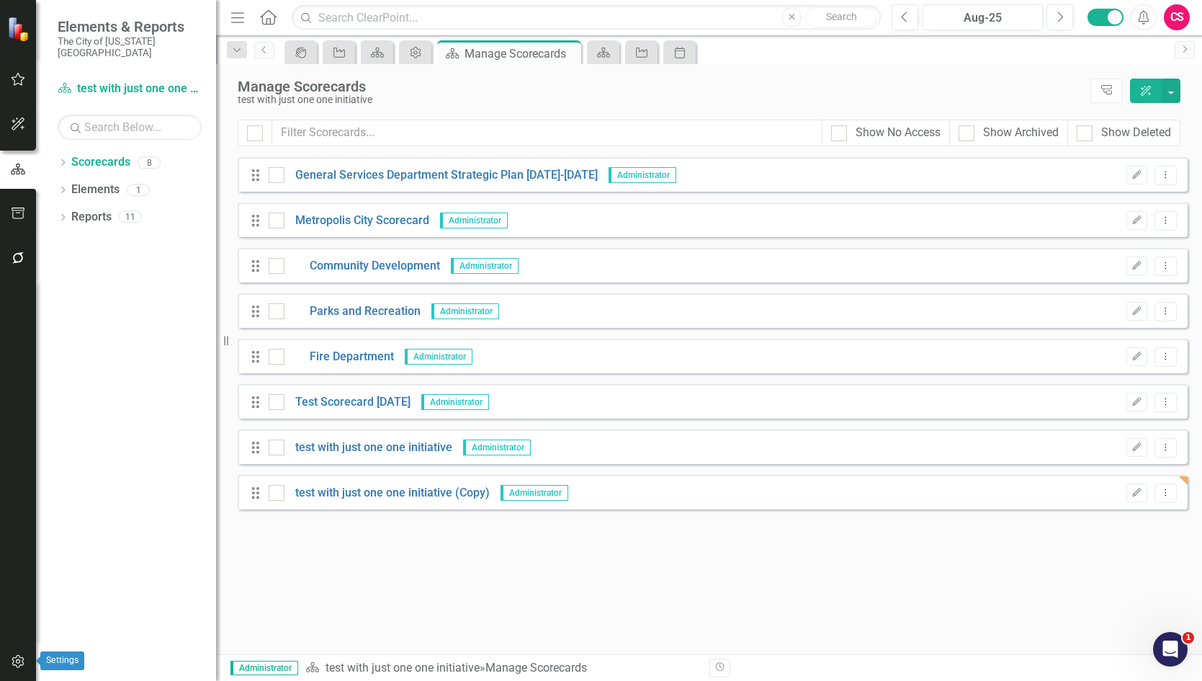
click at [12, 656] on icon "button" at bounding box center [18, 662] width 15 height 12
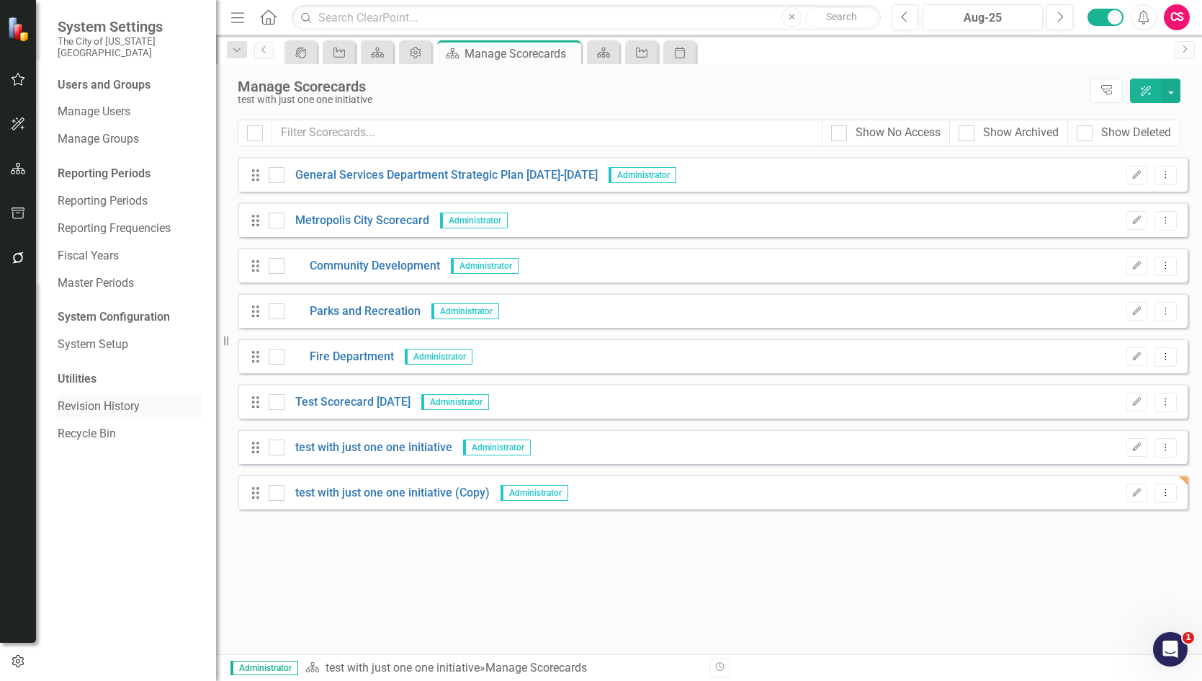
click at [108, 398] on link "Revision History" at bounding box center [130, 406] width 144 height 17
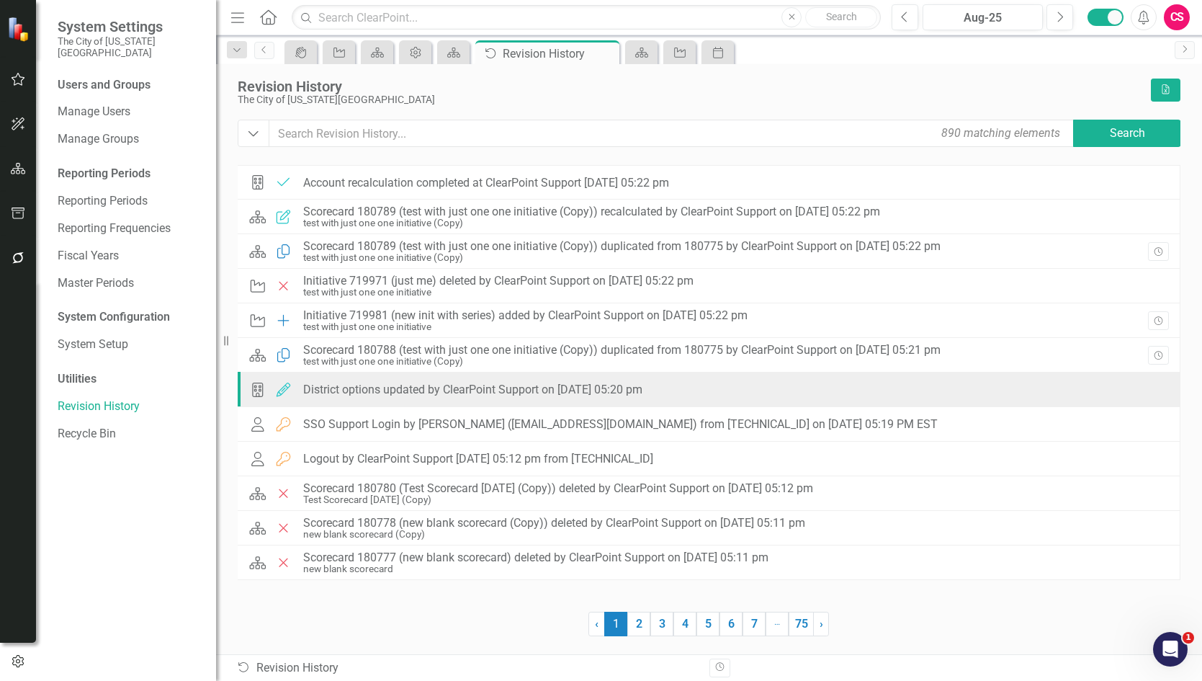
click at [565, 391] on div "District options updated by ClearPoint Support on [DATE] 05:20 pm" at bounding box center [472, 389] width 339 height 13
click at [345, 390] on div "District options updated by ClearPoint Support on [DATE] 05:20 pm" at bounding box center [472, 389] width 339 height 13
click at [282, 386] on icon "Edited" at bounding box center [283, 390] width 19 height 14
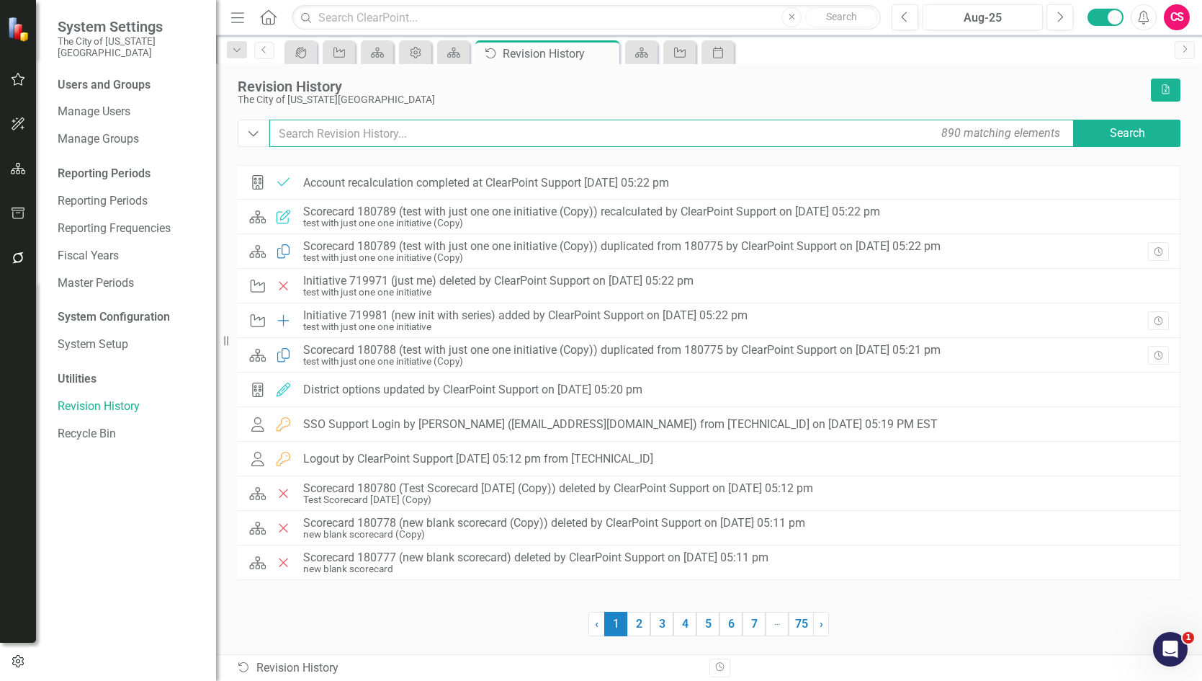
click at [371, 138] on input "text" at bounding box center [672, 133] width 807 height 27
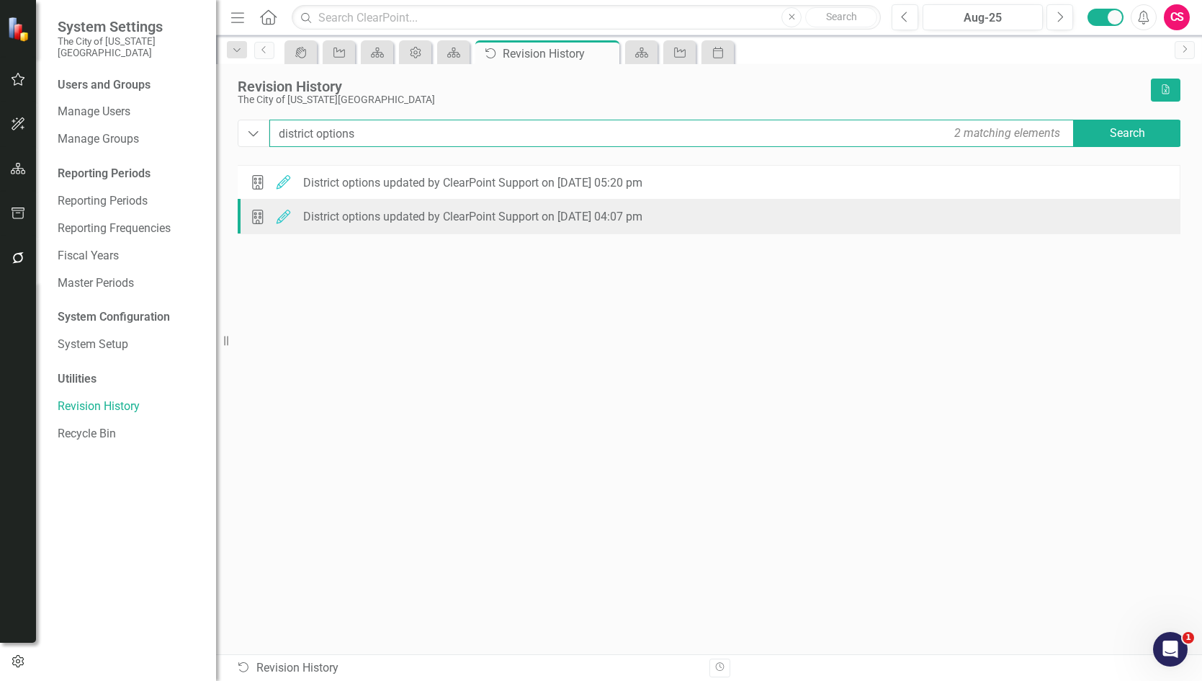
type input "district options"
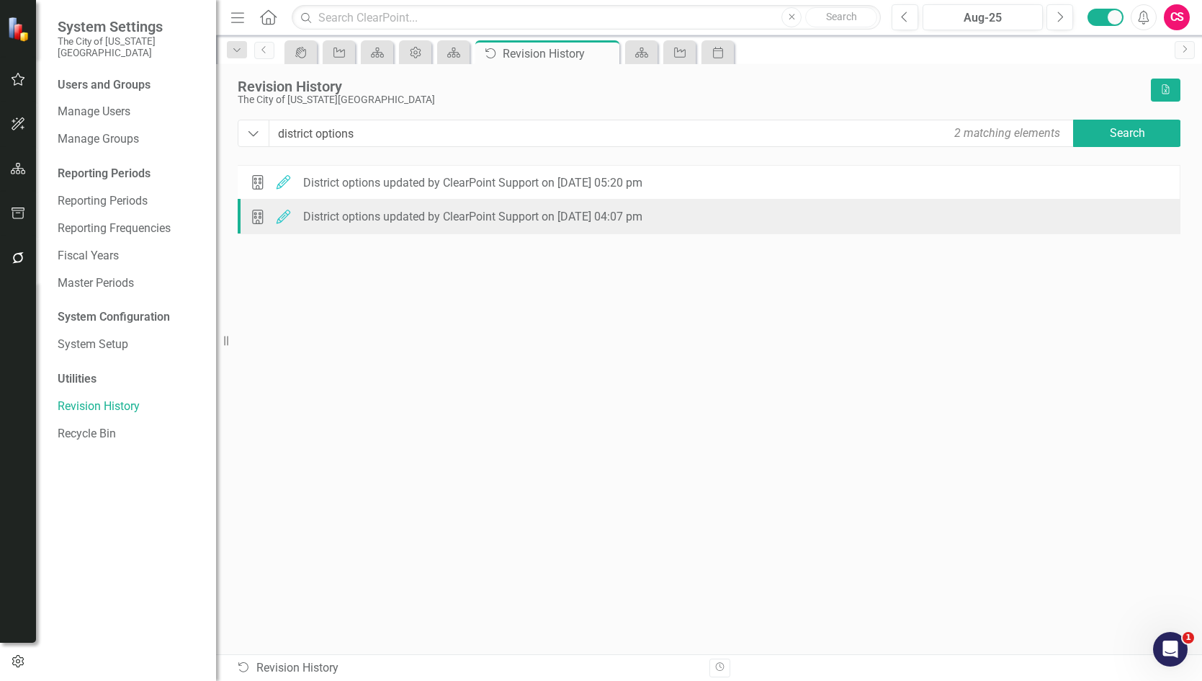
click at [331, 217] on div "District options updated by ClearPoint Support on [DATE] 04:07 pm" at bounding box center [472, 216] width 339 height 13
click at [263, 218] on icon "District" at bounding box center [258, 217] width 19 height 14
